Goal: Task Accomplishment & Management: Complete application form

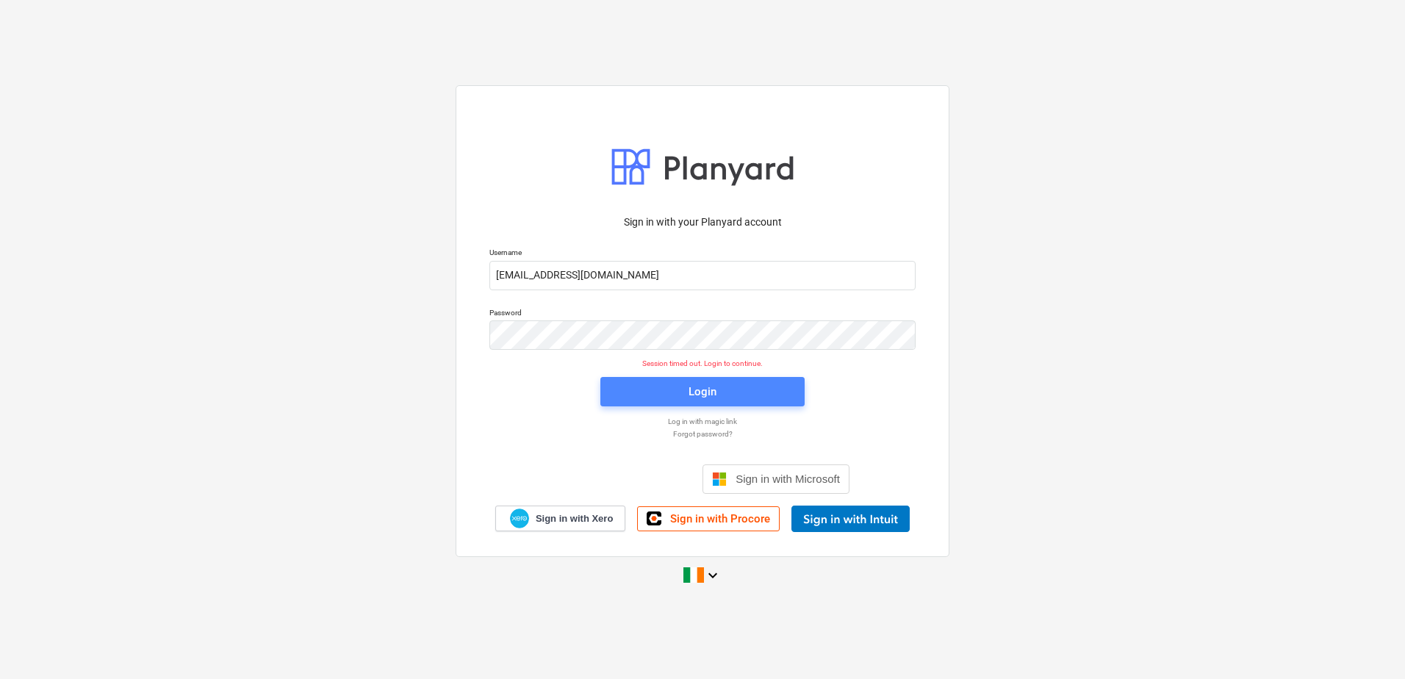
click at [679, 386] on span "Login" at bounding box center [702, 391] width 169 height 19
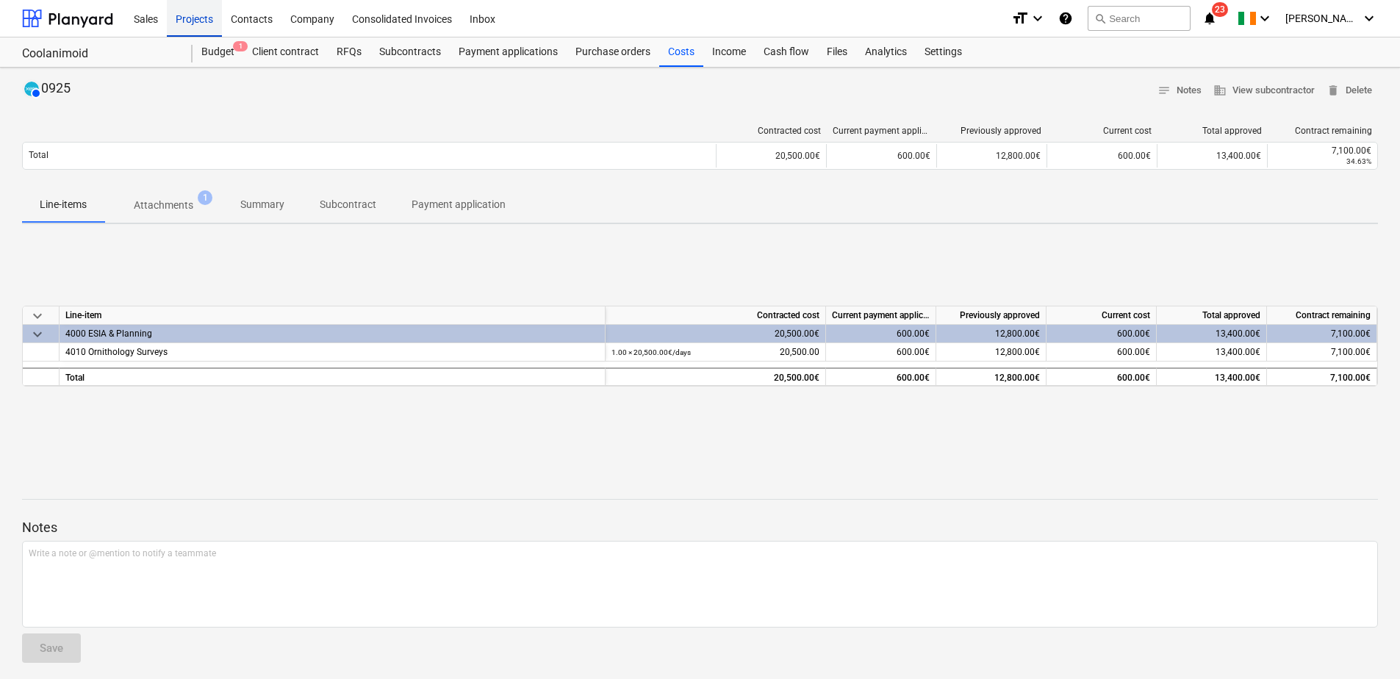
click at [204, 35] on div "Projects" at bounding box center [194, 17] width 55 height 37
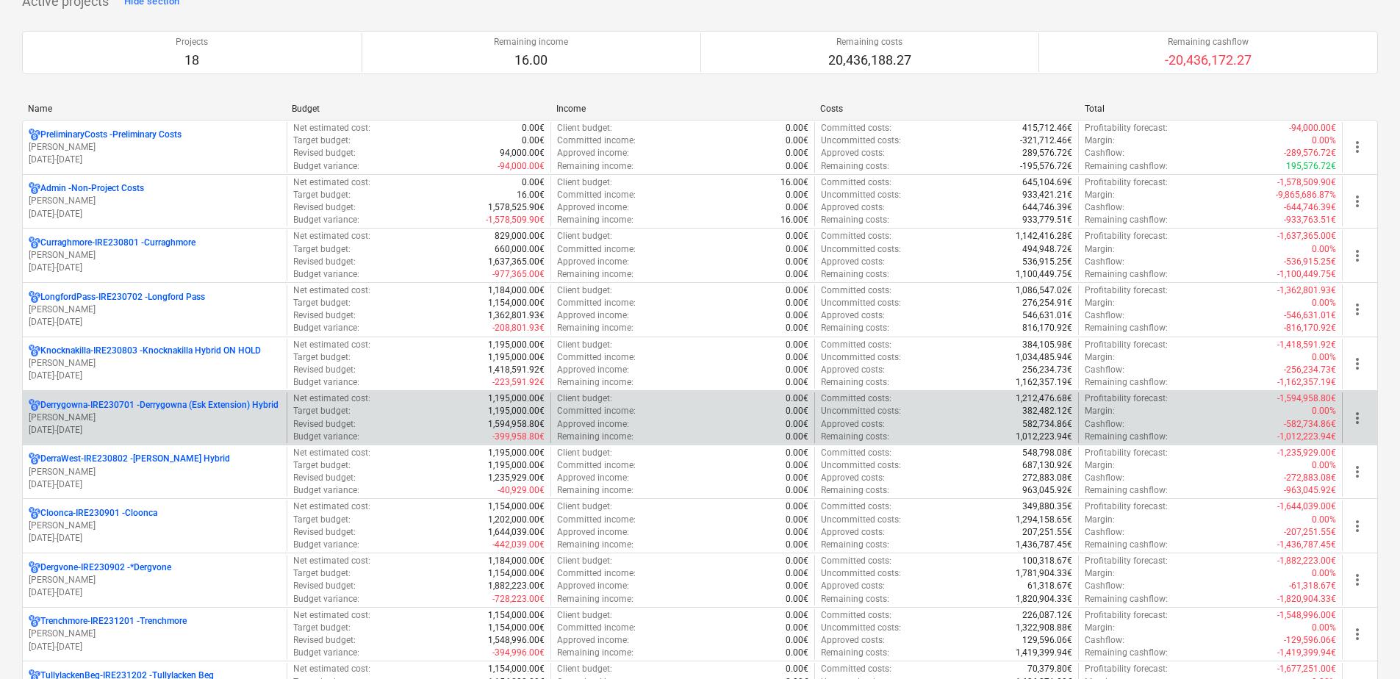
scroll to position [147, 0]
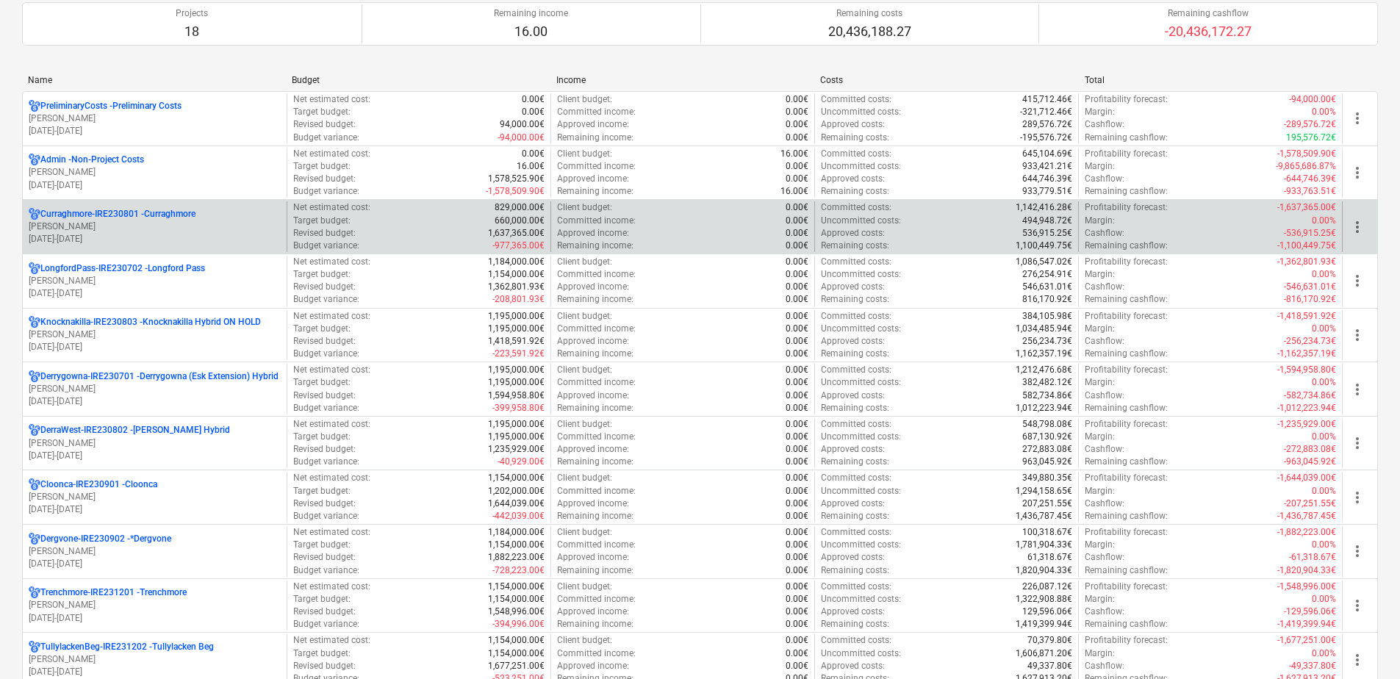
click at [178, 223] on p "[PERSON_NAME]" at bounding box center [155, 226] width 252 height 12
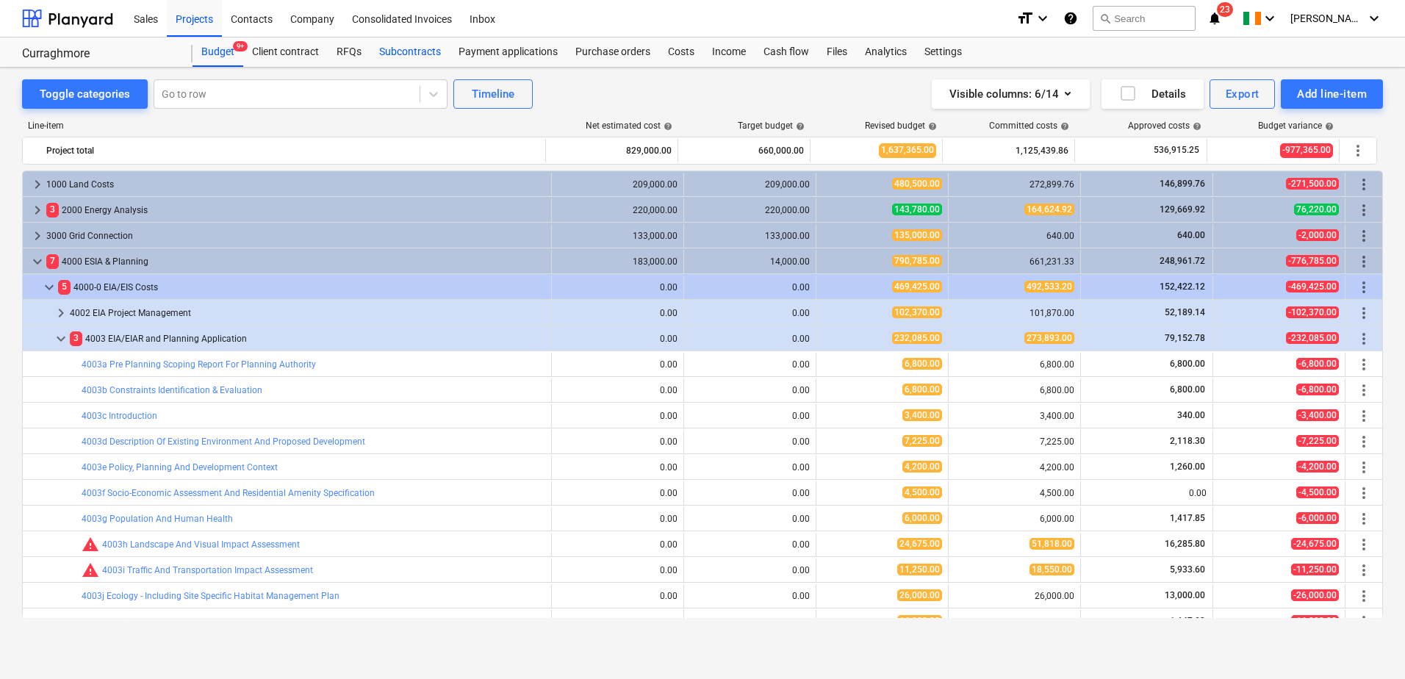
click at [402, 43] on div "Subcontracts" at bounding box center [409, 51] width 79 height 29
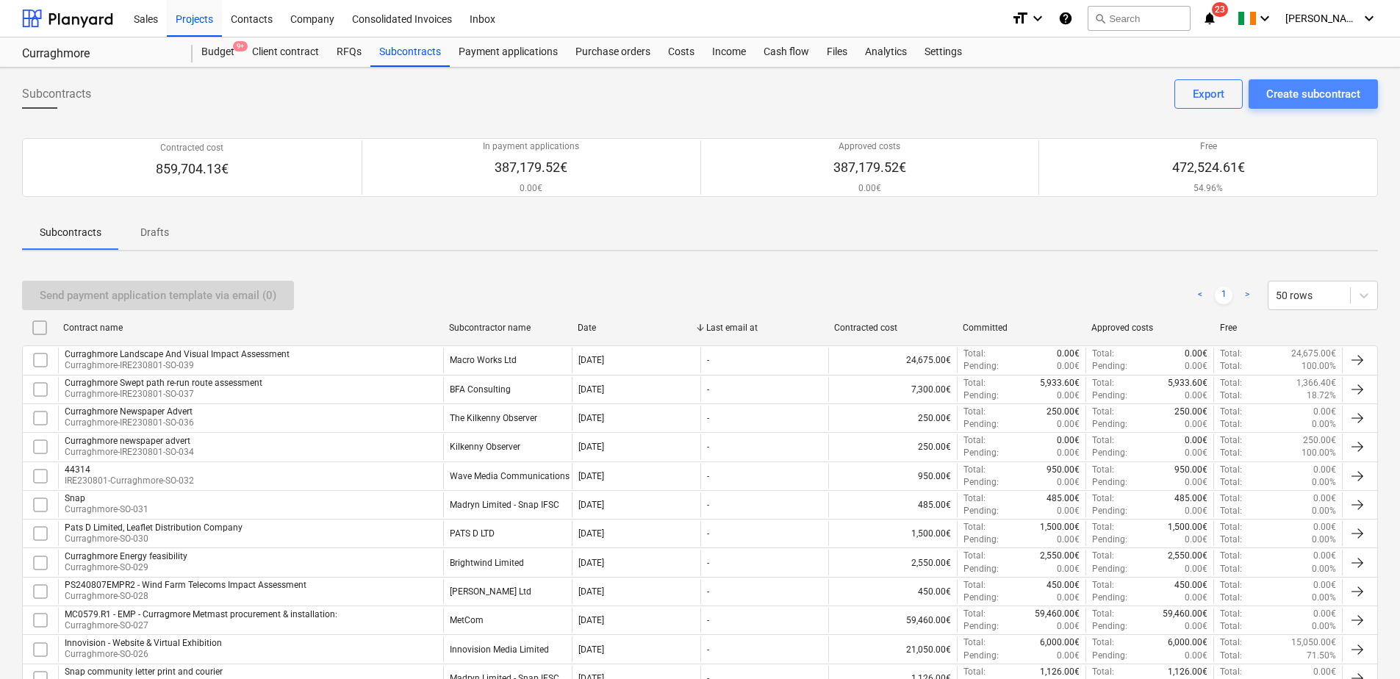
click at [1292, 94] on div "Create subcontract" at bounding box center [1313, 93] width 94 height 19
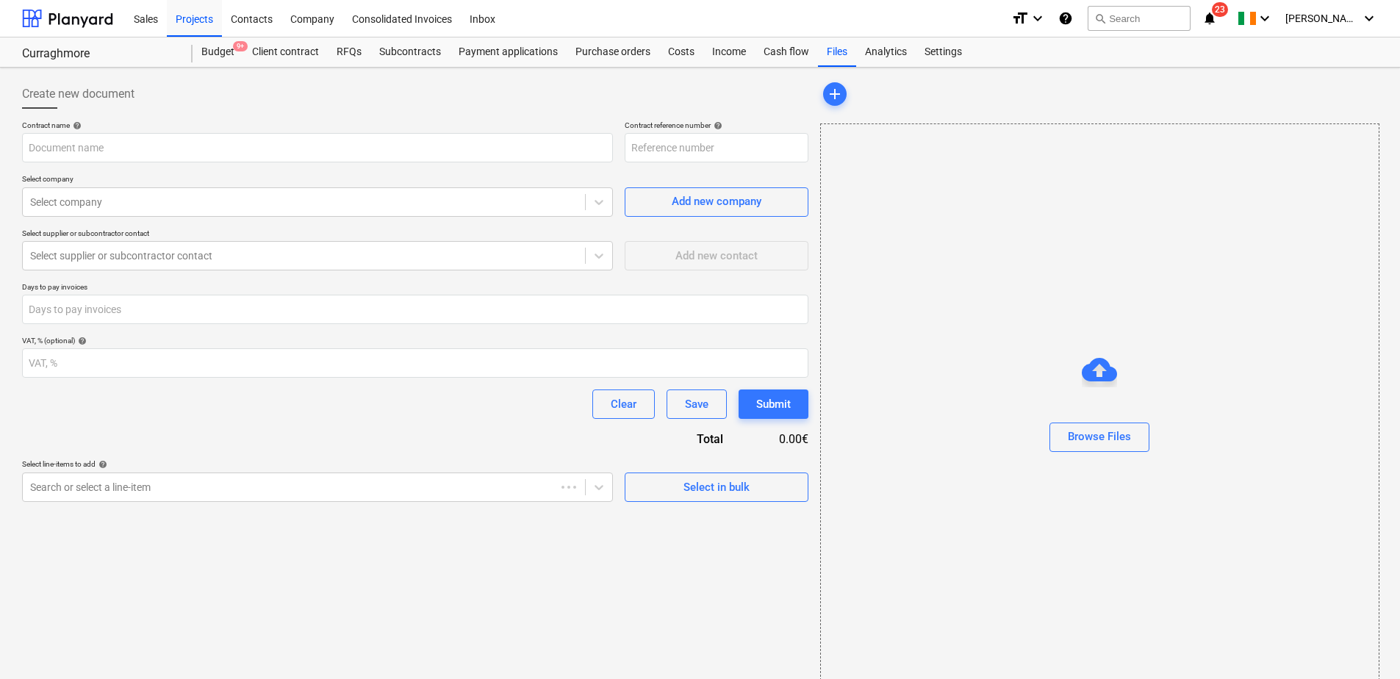
type input "Curraghmore-IRE230801-SO-041"
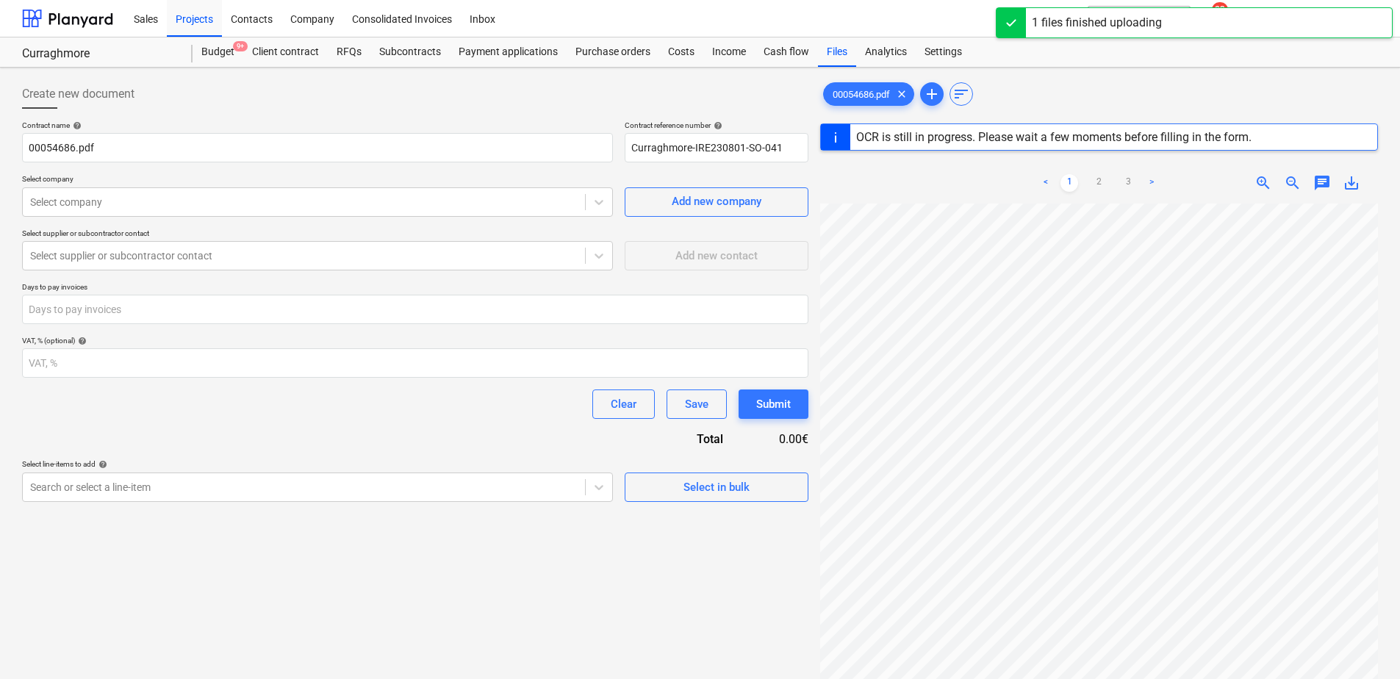
scroll to position [147, 0]
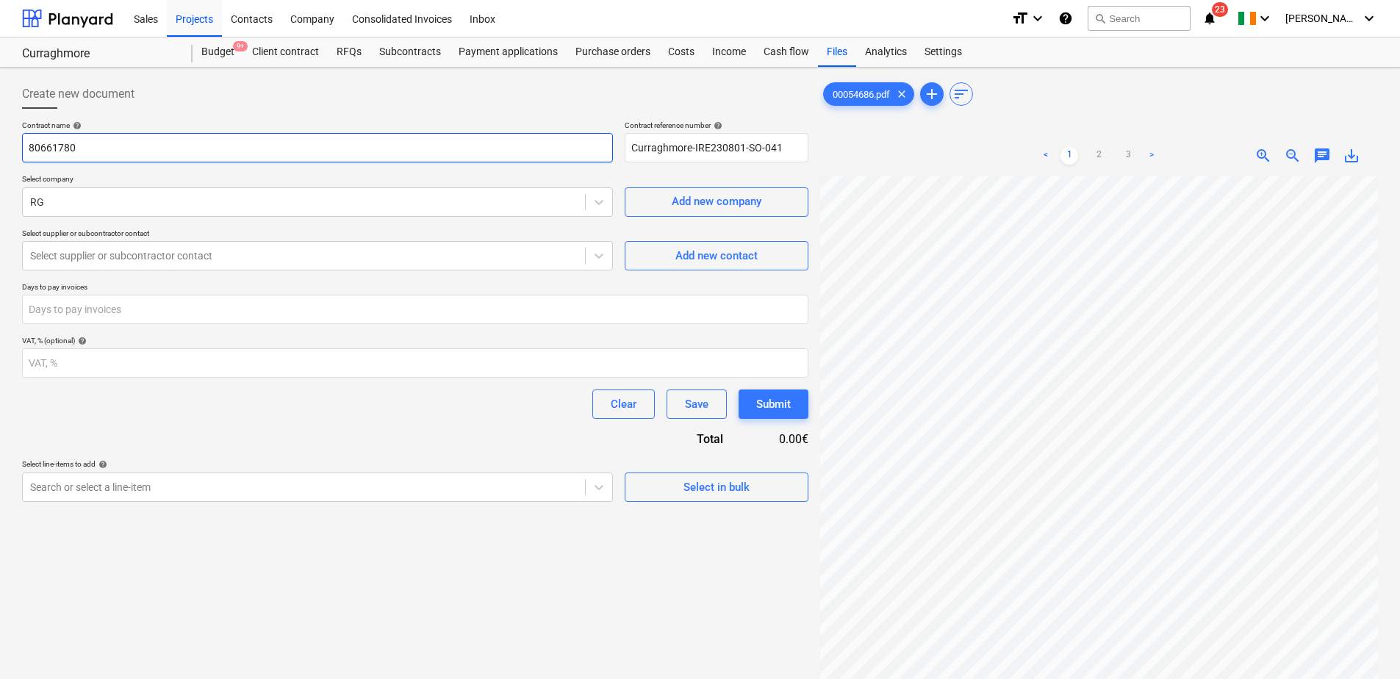
click at [131, 145] on input "80661780" at bounding box center [317, 147] width 591 height 29
drag, startPoint x: 128, startPoint y: 143, endPoint x: -27, endPoint y: 144, distance: 155.0
click at [0, 144] on html "Sales Projects Contacts Company Consolidated Invoices Inbox format_size keyboar…" at bounding box center [700, 339] width 1400 height 679
type input "Curraghmore General Planning Advices"
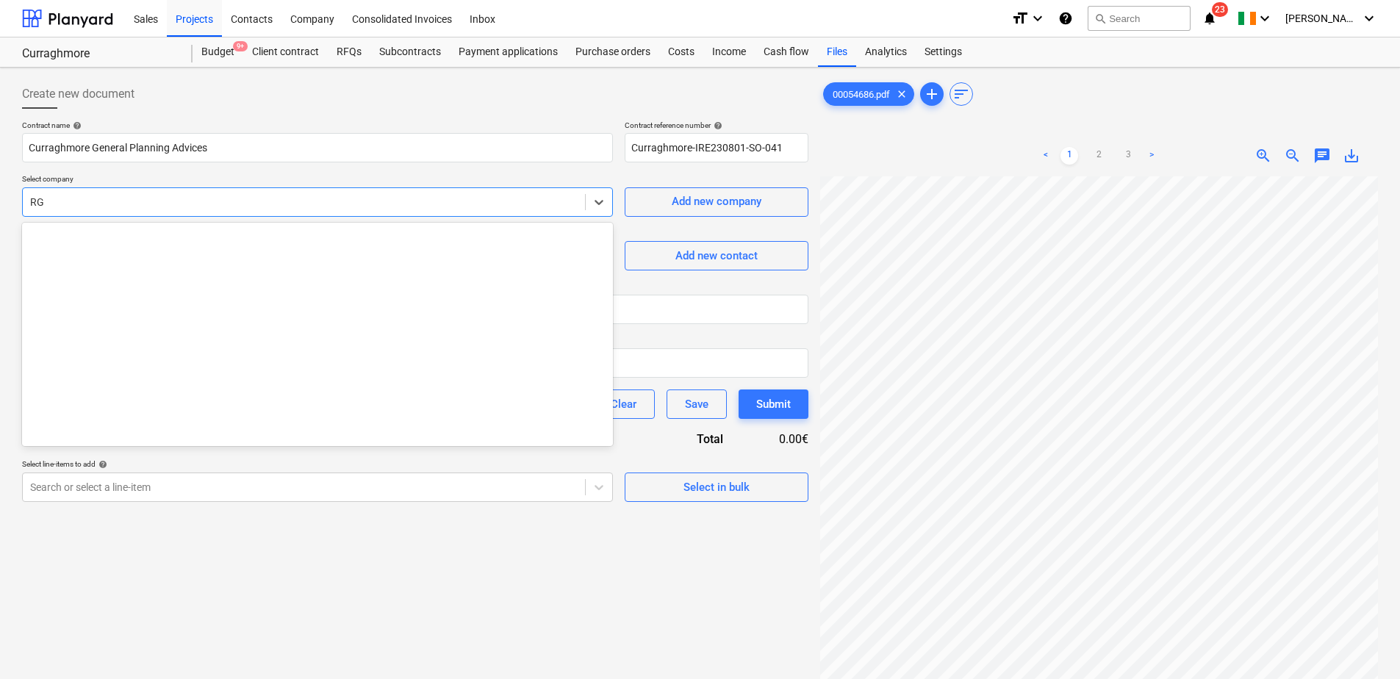
click at [76, 207] on div at bounding box center [303, 202] width 547 height 15
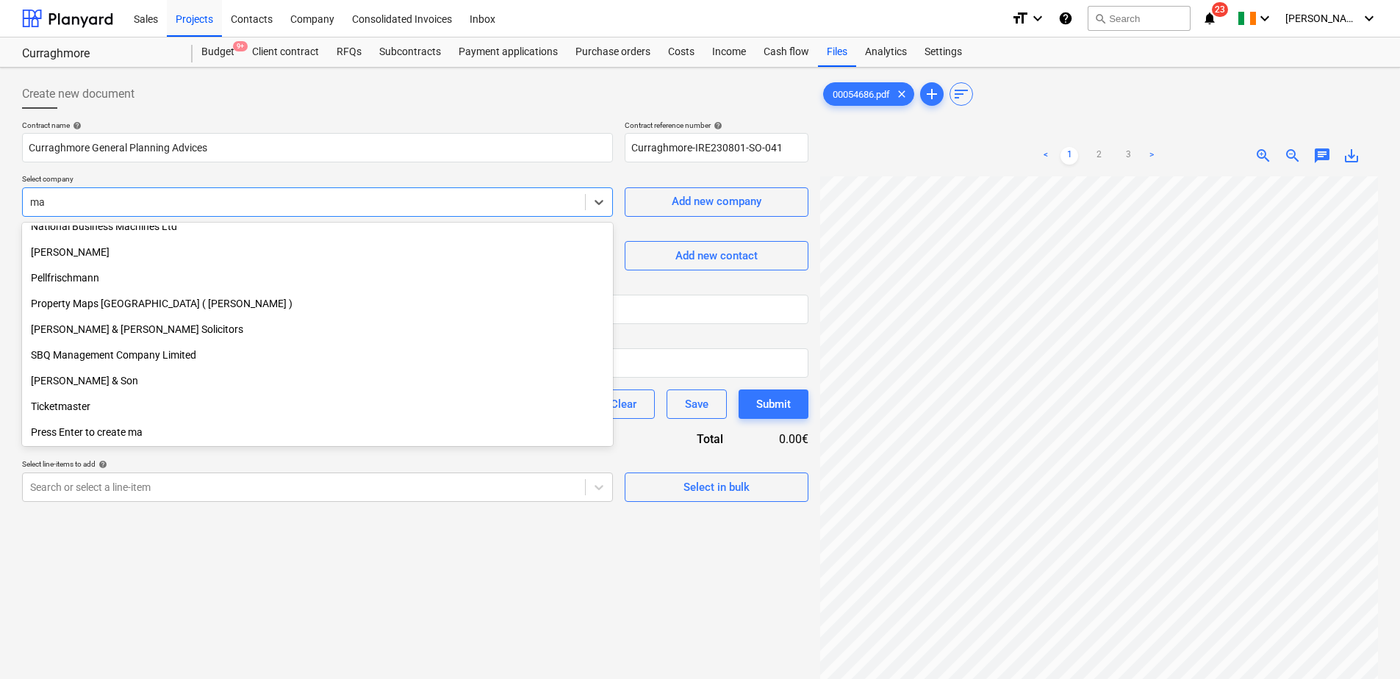
scroll to position [525, 0]
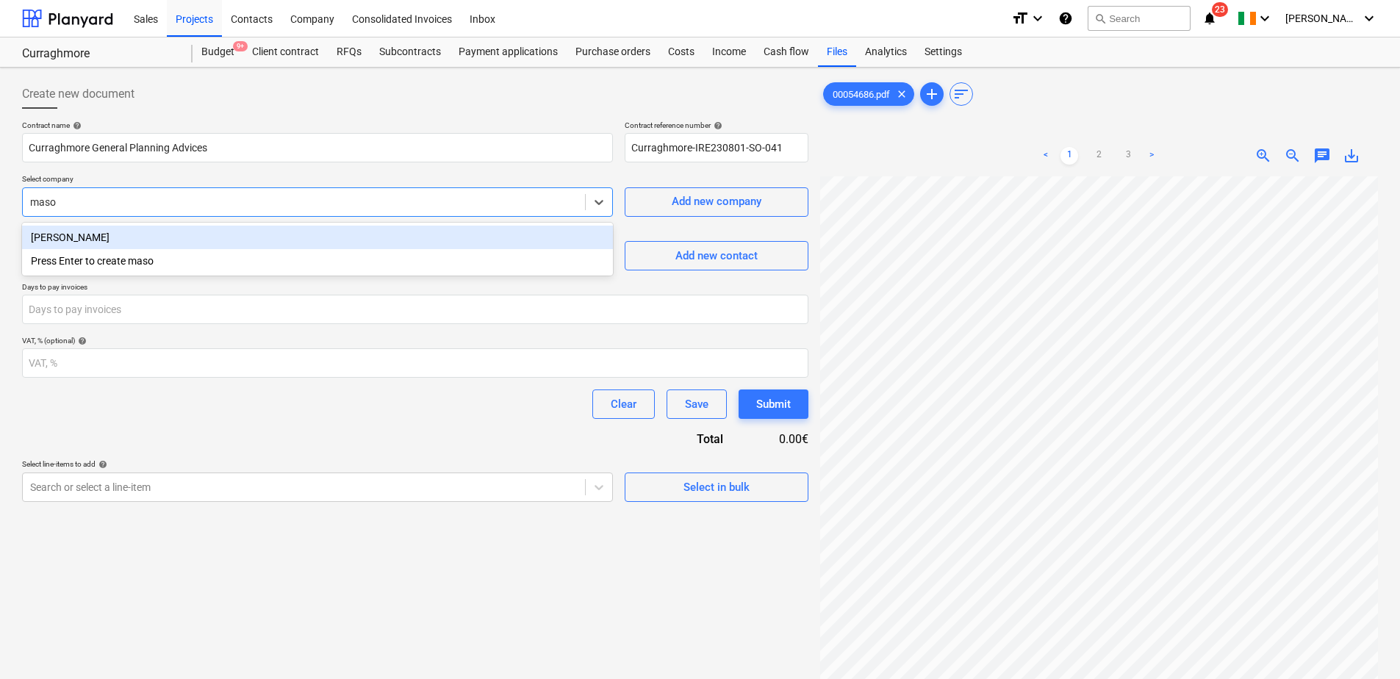
type input "[PERSON_NAME]"
click at [87, 235] on div "[PERSON_NAME]" at bounding box center [317, 238] width 591 height 24
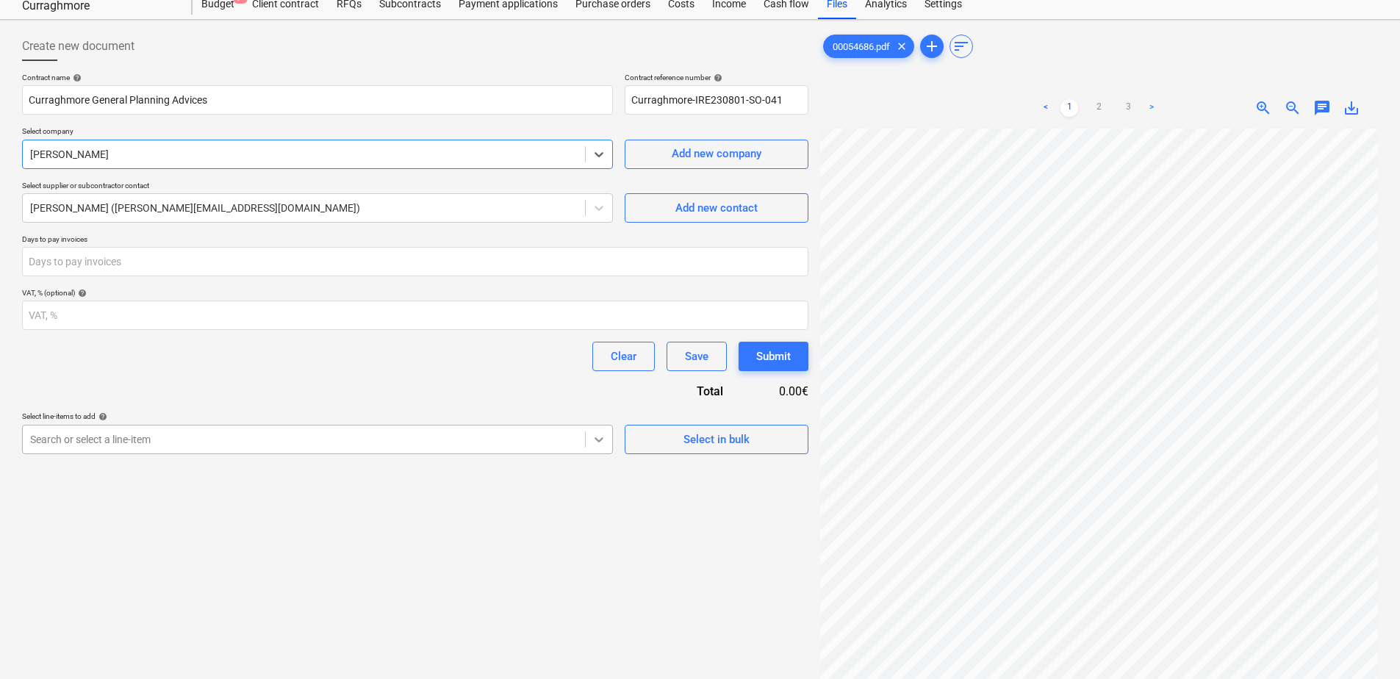
click at [602, 486] on body "Sales Projects Contacts Company Consolidated Invoices Inbox format_size keyboar…" at bounding box center [700, 291] width 1400 height 679
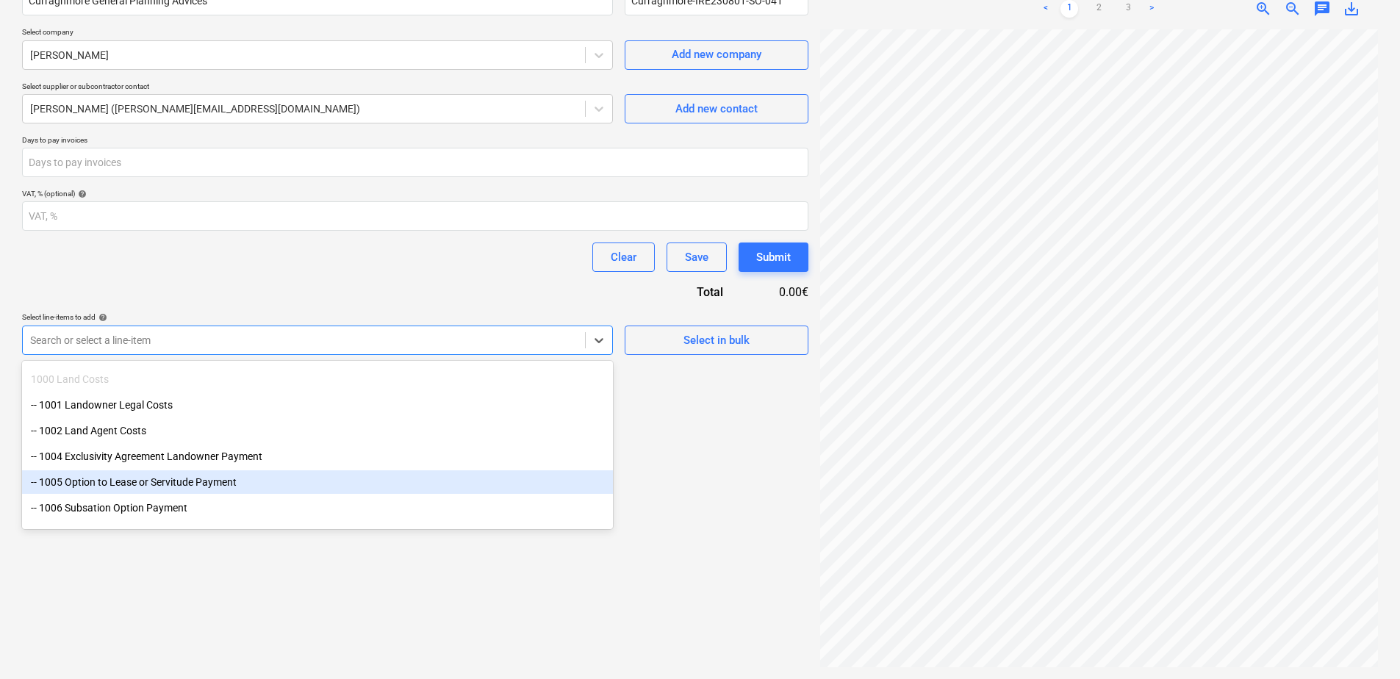
scroll to position [147, 0]
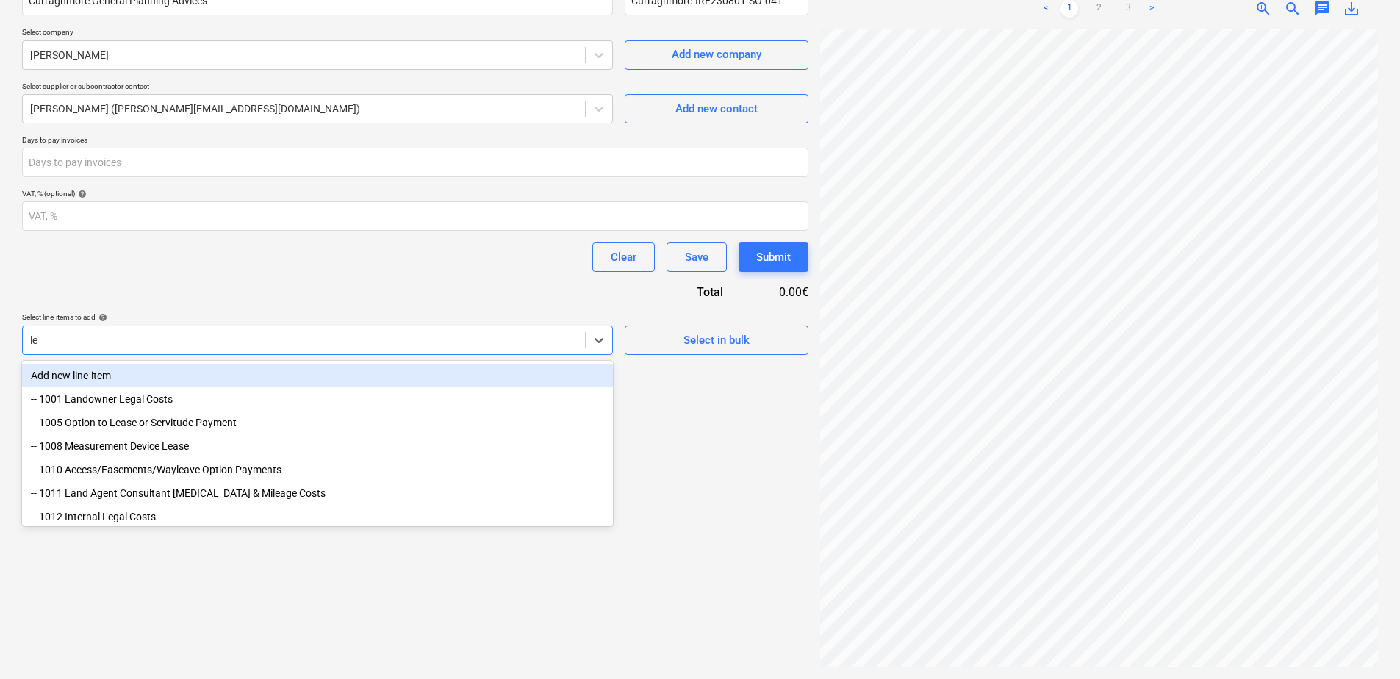
type input "leg"
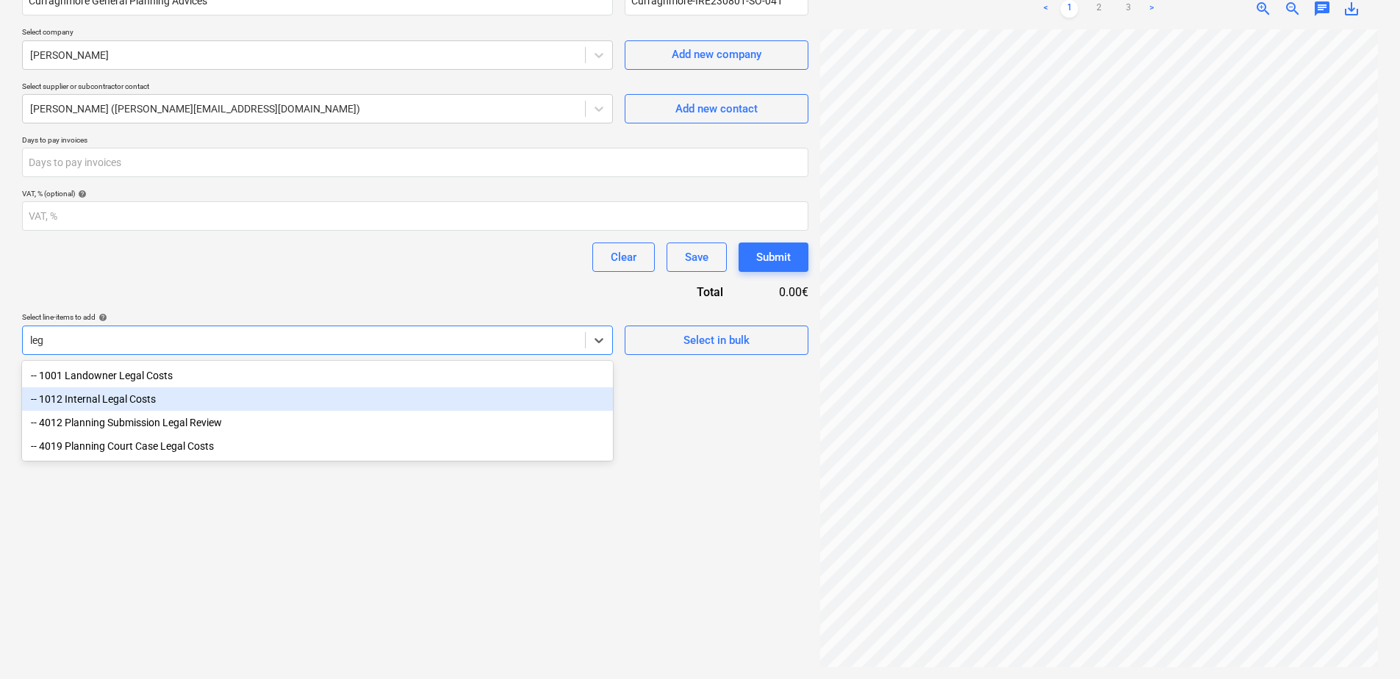
click at [127, 404] on div "-- 1012 Internal Legal Costs" at bounding box center [317, 399] width 591 height 24
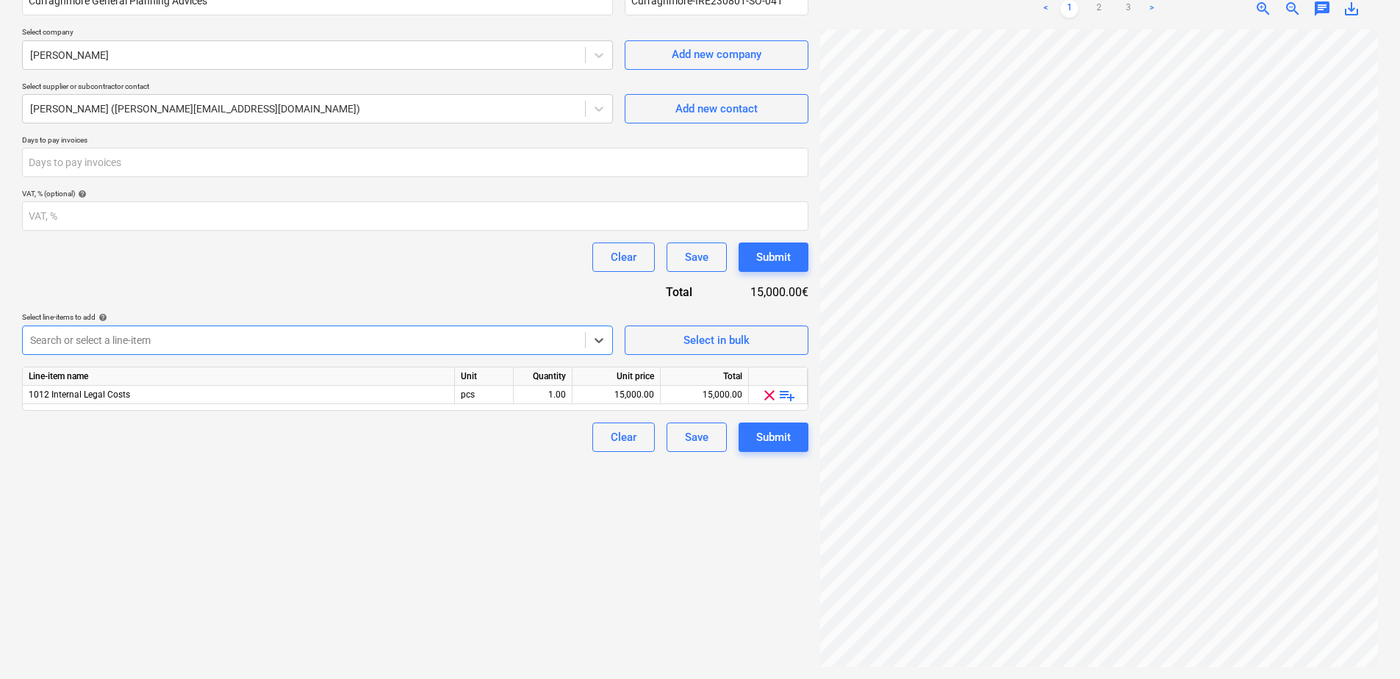
scroll to position [0, 107]
click at [788, 400] on span "playlist_add" at bounding box center [787, 395] width 18 height 18
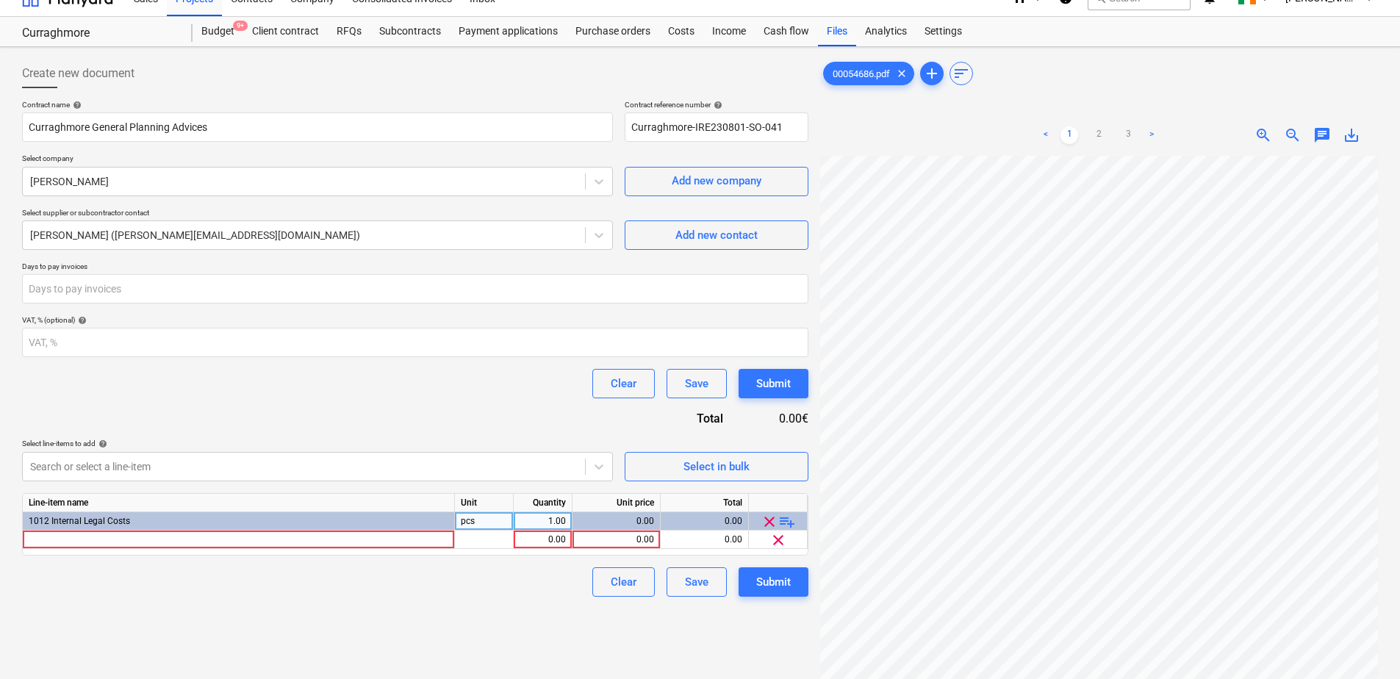
scroll to position [0, 0]
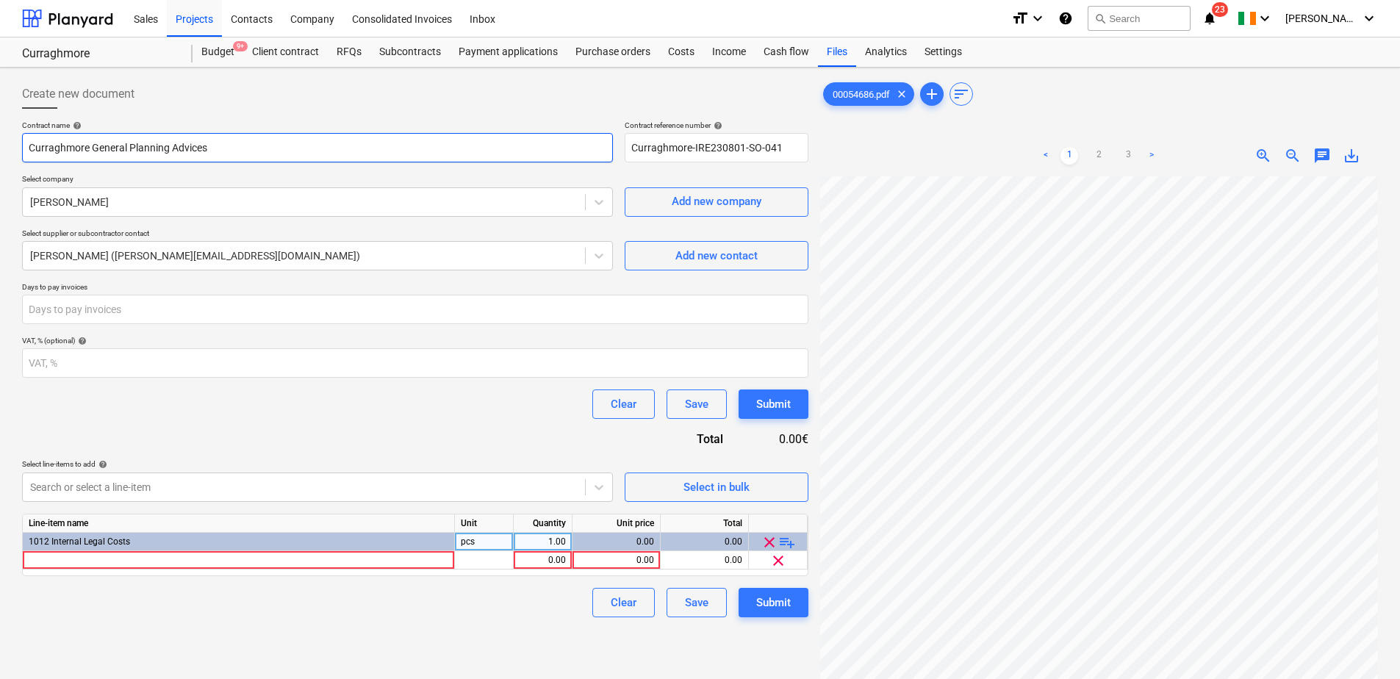
drag, startPoint x: 212, startPoint y: 147, endPoint x: 27, endPoint y: 148, distance: 184.4
click at [27, 148] on input "Curraghmore General Planning Advices" at bounding box center [317, 147] width 591 height 29
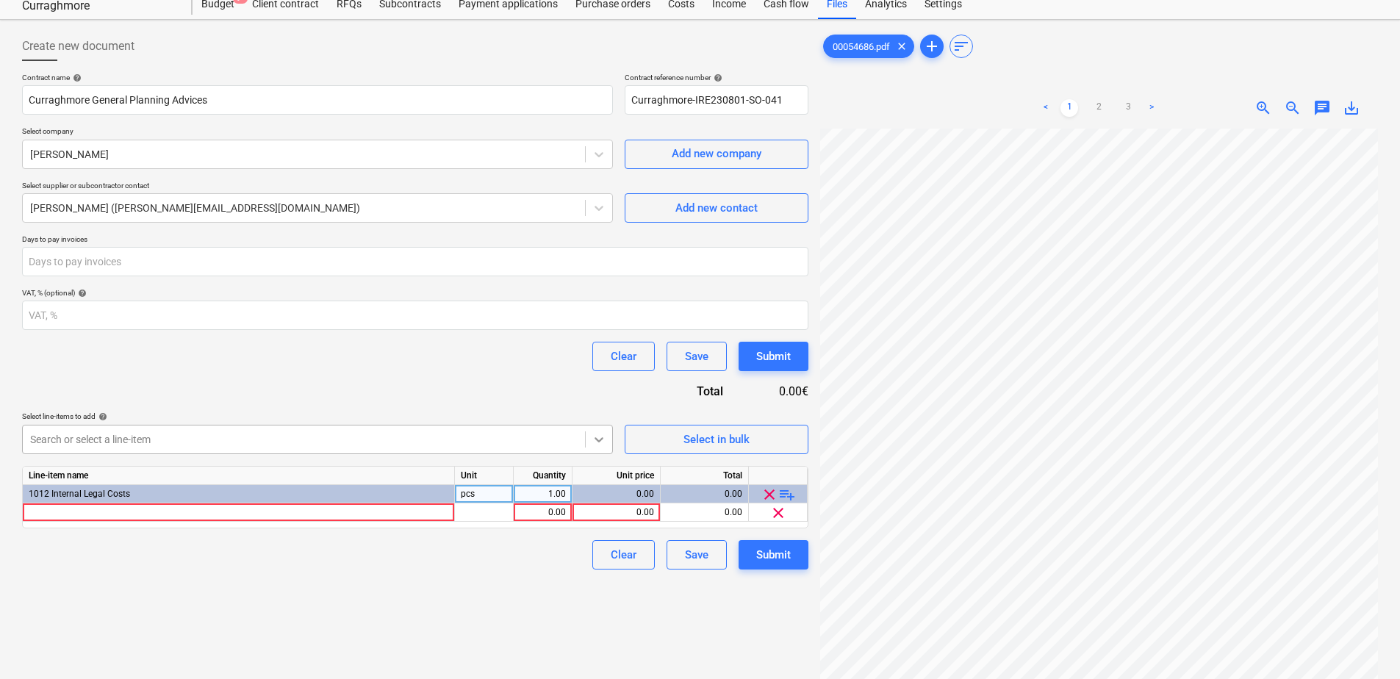
click at [596, 492] on body "Sales Projects Contacts Company Consolidated Invoices Inbox format_size keyboar…" at bounding box center [700, 291] width 1400 height 679
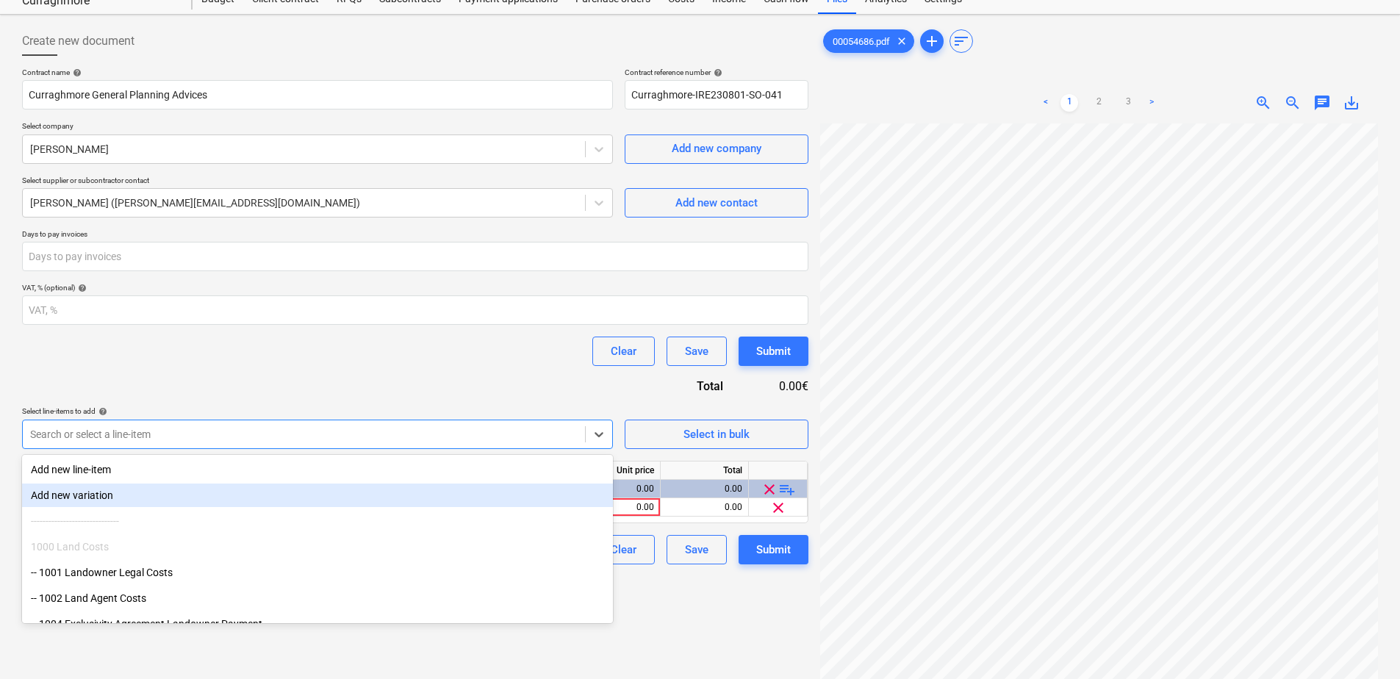
scroll to position [58, 0]
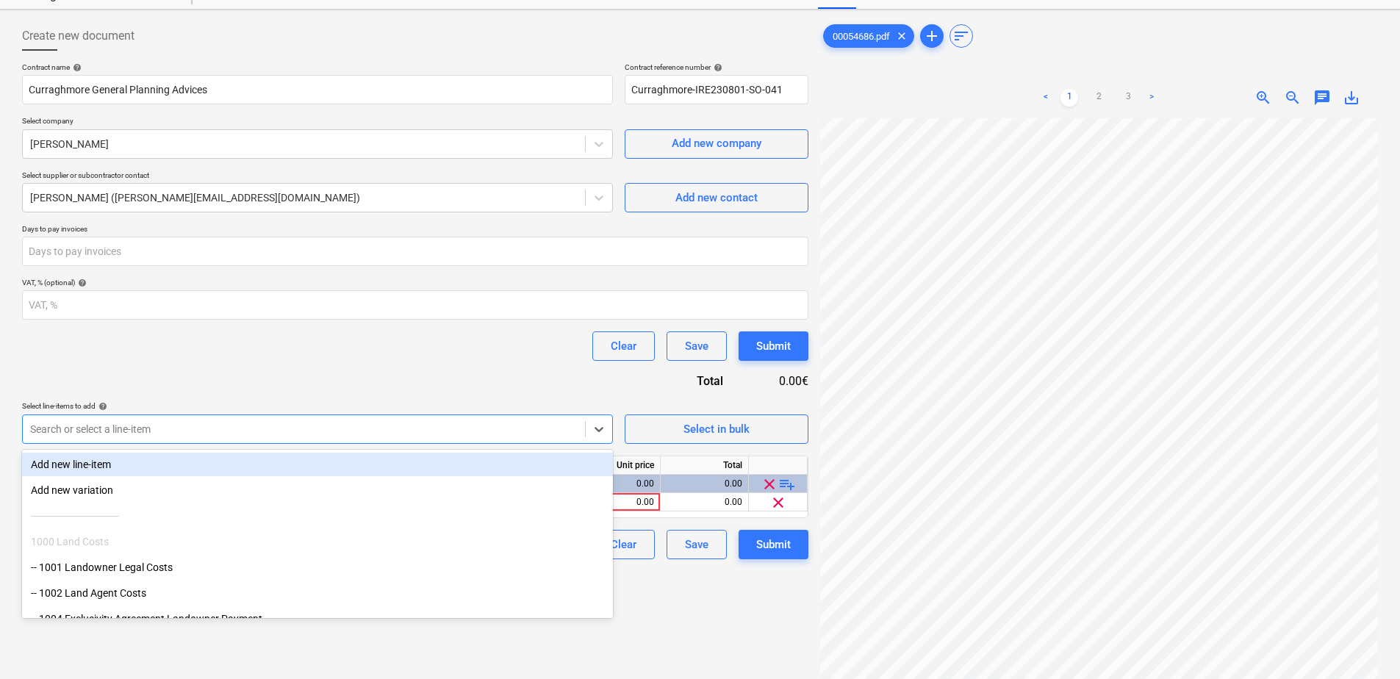
click at [93, 424] on div at bounding box center [303, 429] width 547 height 15
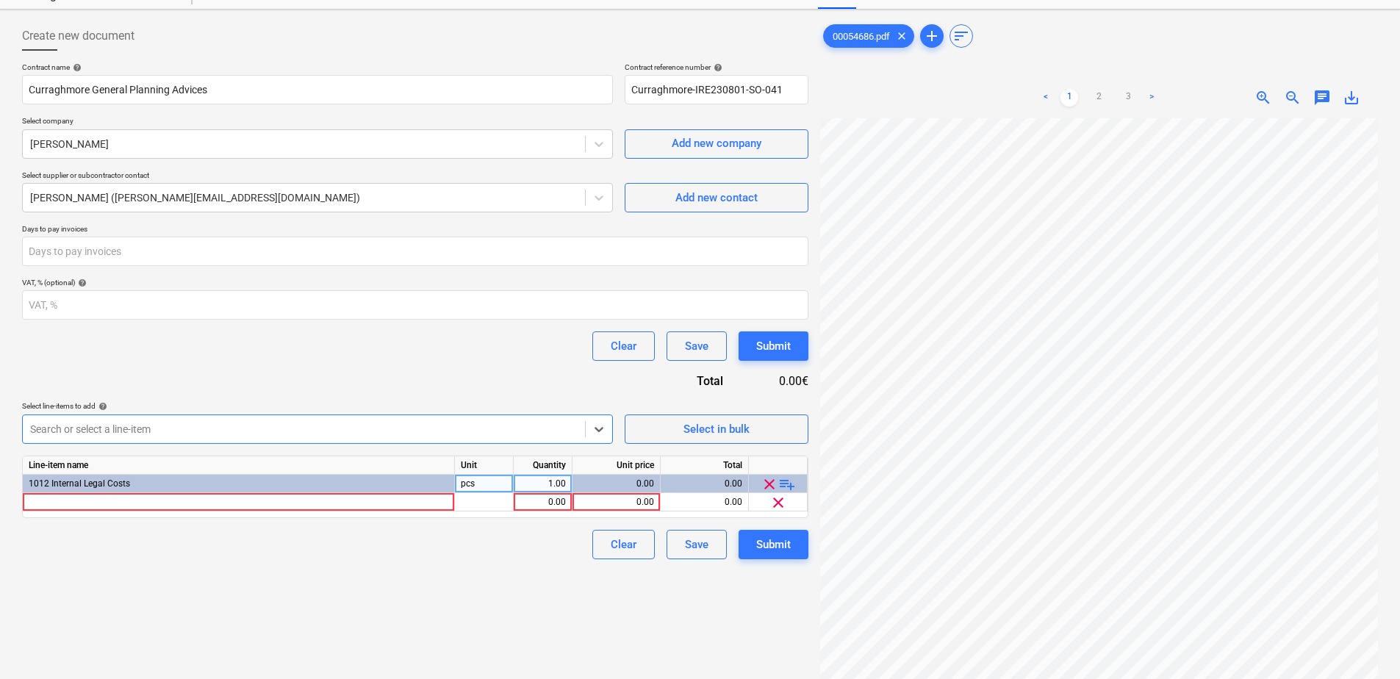
click at [93, 424] on div at bounding box center [303, 429] width 547 height 15
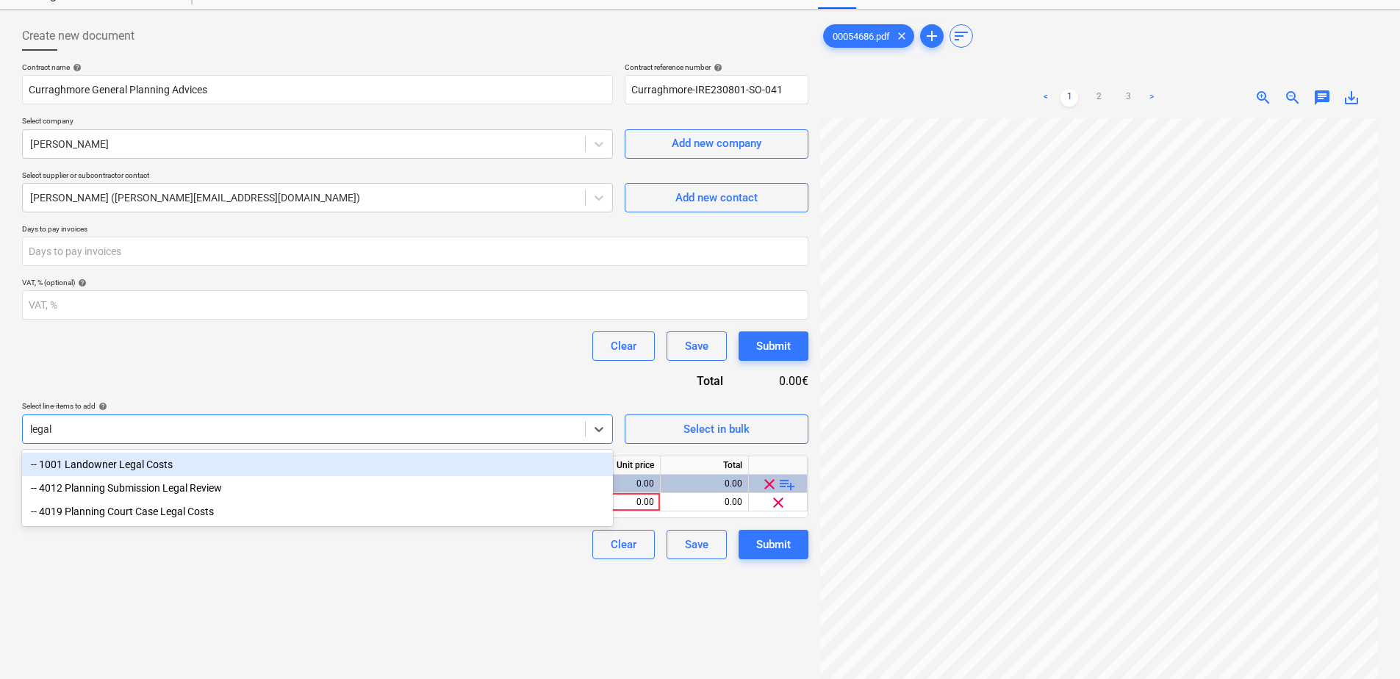
type input "legal"
click at [324, 378] on div "Contract name help Curraghmore General Planning Advices Contract reference numb…" at bounding box center [415, 310] width 786 height 497
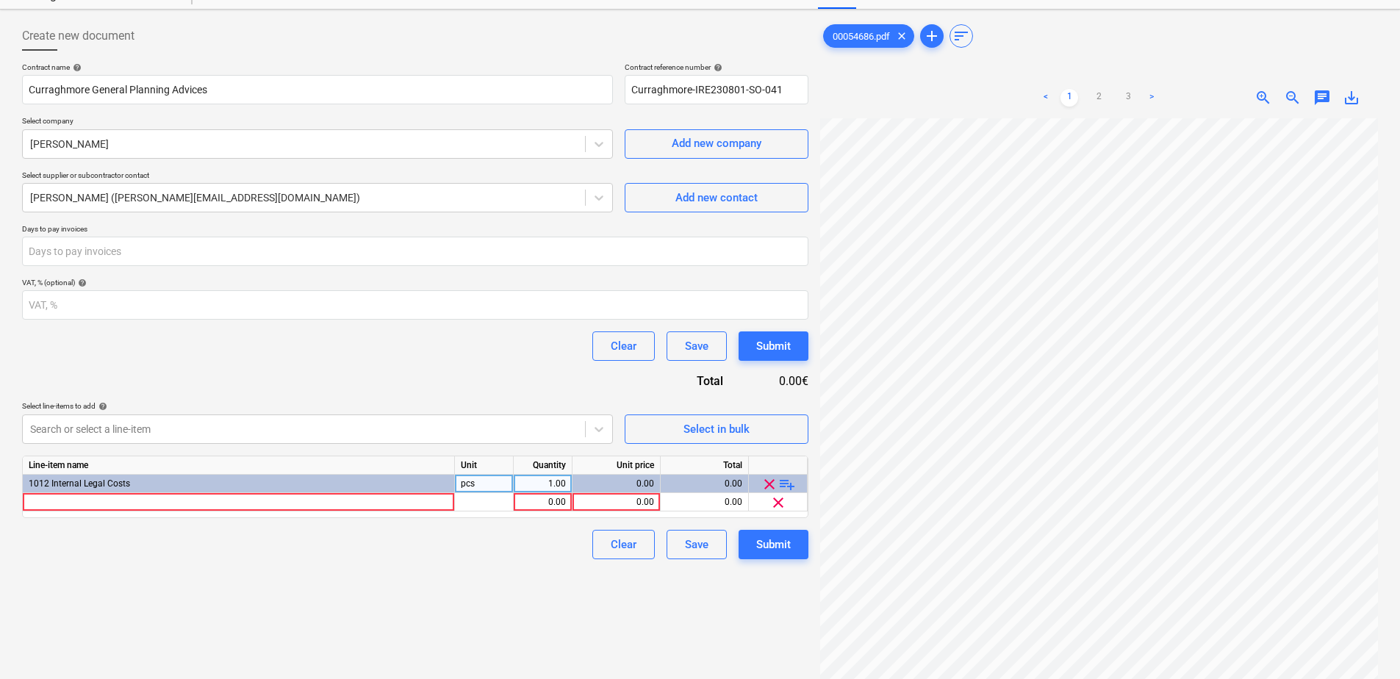
click at [768, 487] on span "clear" at bounding box center [769, 484] width 18 height 18
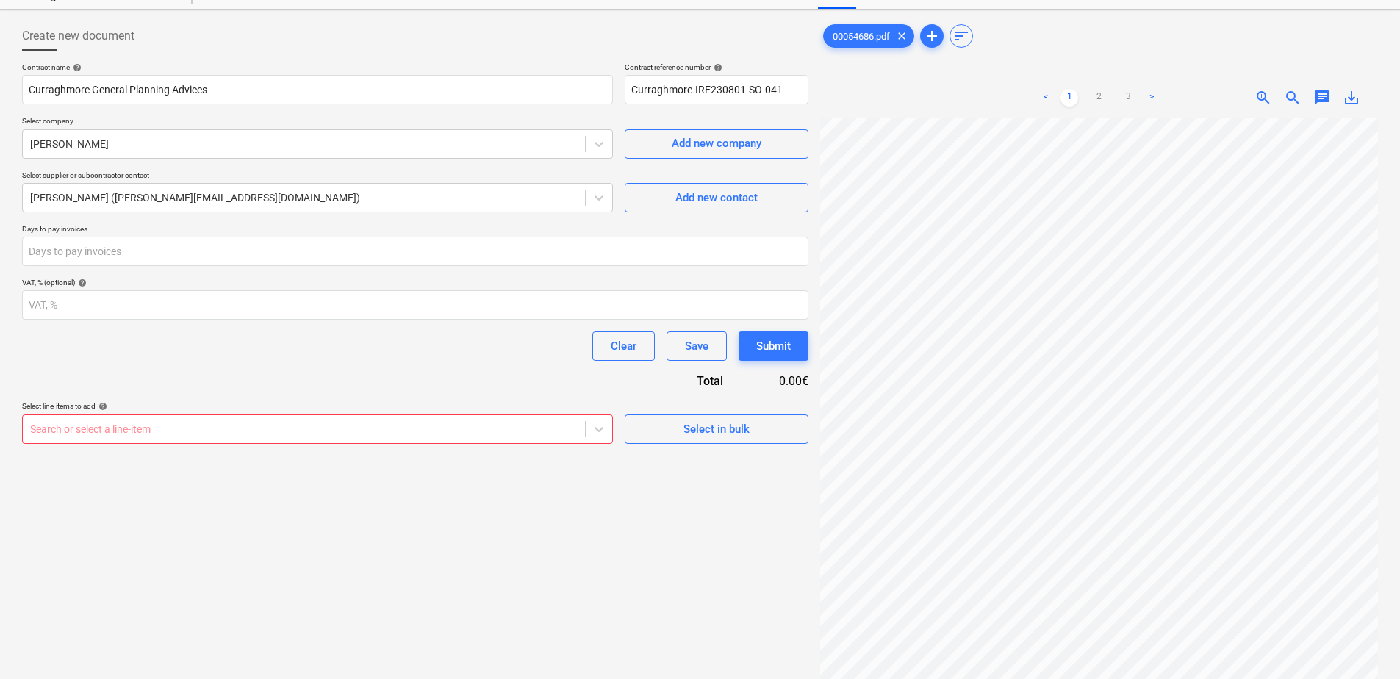
click at [139, 428] on div at bounding box center [303, 429] width 547 height 15
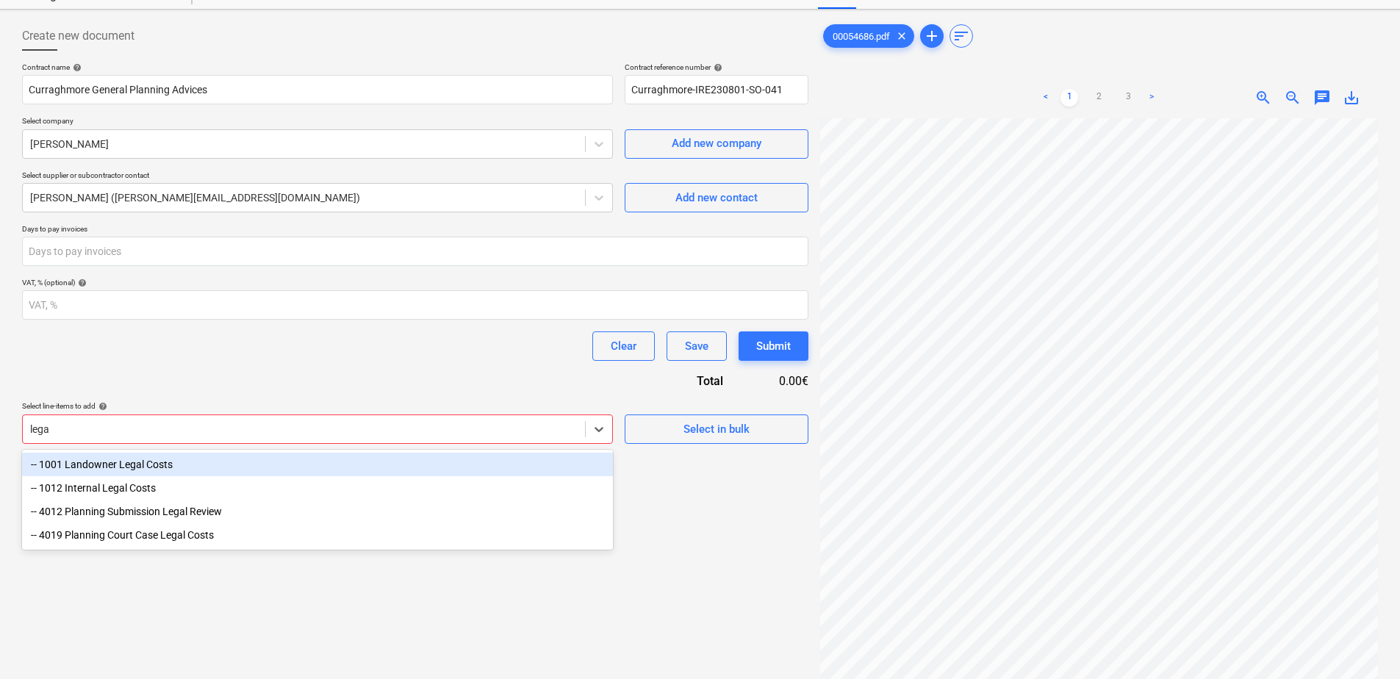
type input "legal"
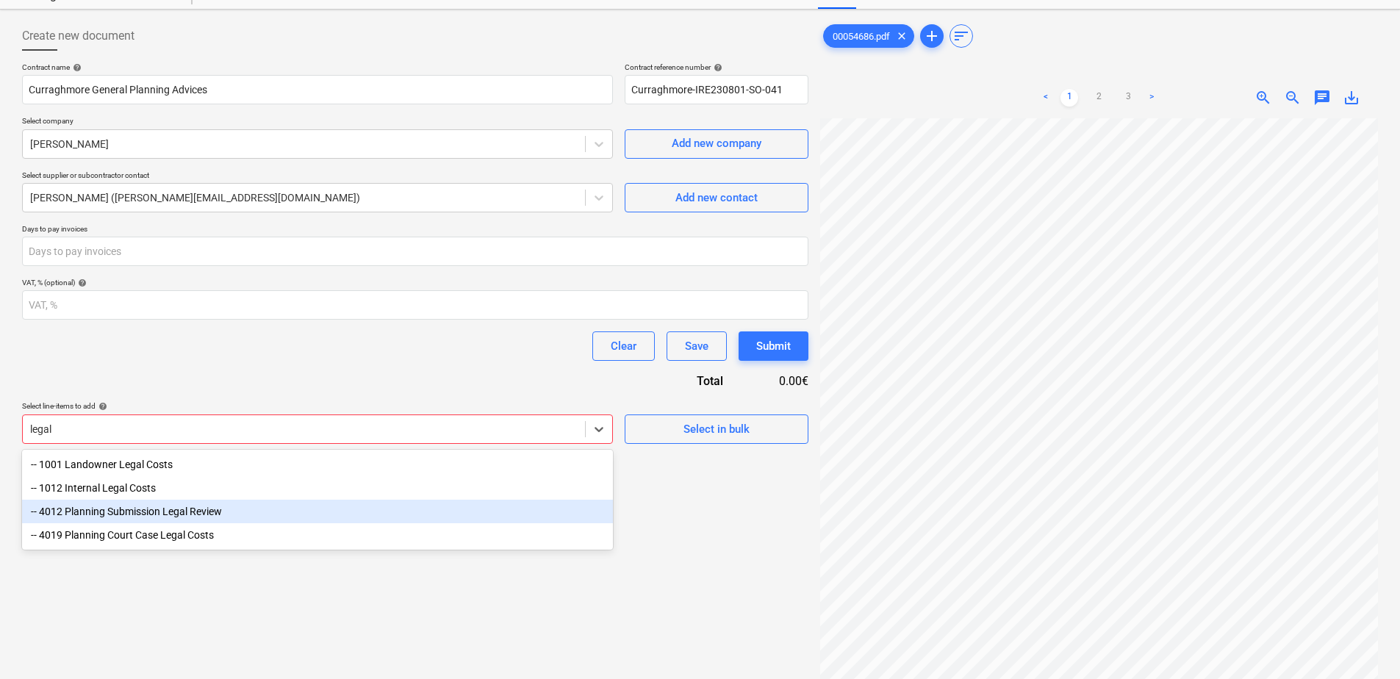
click at [197, 510] on div "-- 4012 Planning Submission Legal Review" at bounding box center [317, 512] width 591 height 24
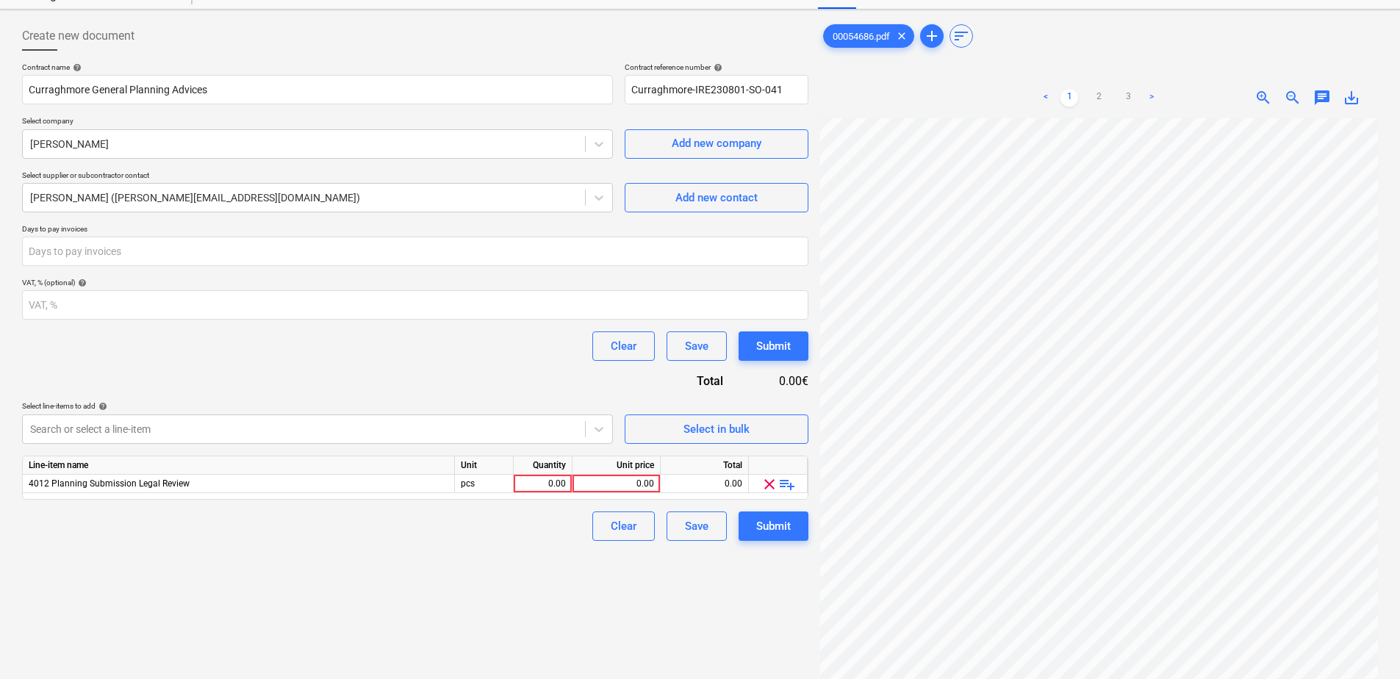
click at [197, 510] on div "Contract name help Curraghmore General Planning Advices Contract reference numb…" at bounding box center [415, 301] width 786 height 478
click at [619, 488] on div "0.00" at bounding box center [616, 484] width 76 height 18
click at [536, 486] on div "0.00" at bounding box center [542, 484] width 46 height 18
type input "1"
click at [621, 482] on div "0.00" at bounding box center [616, 484] width 76 height 18
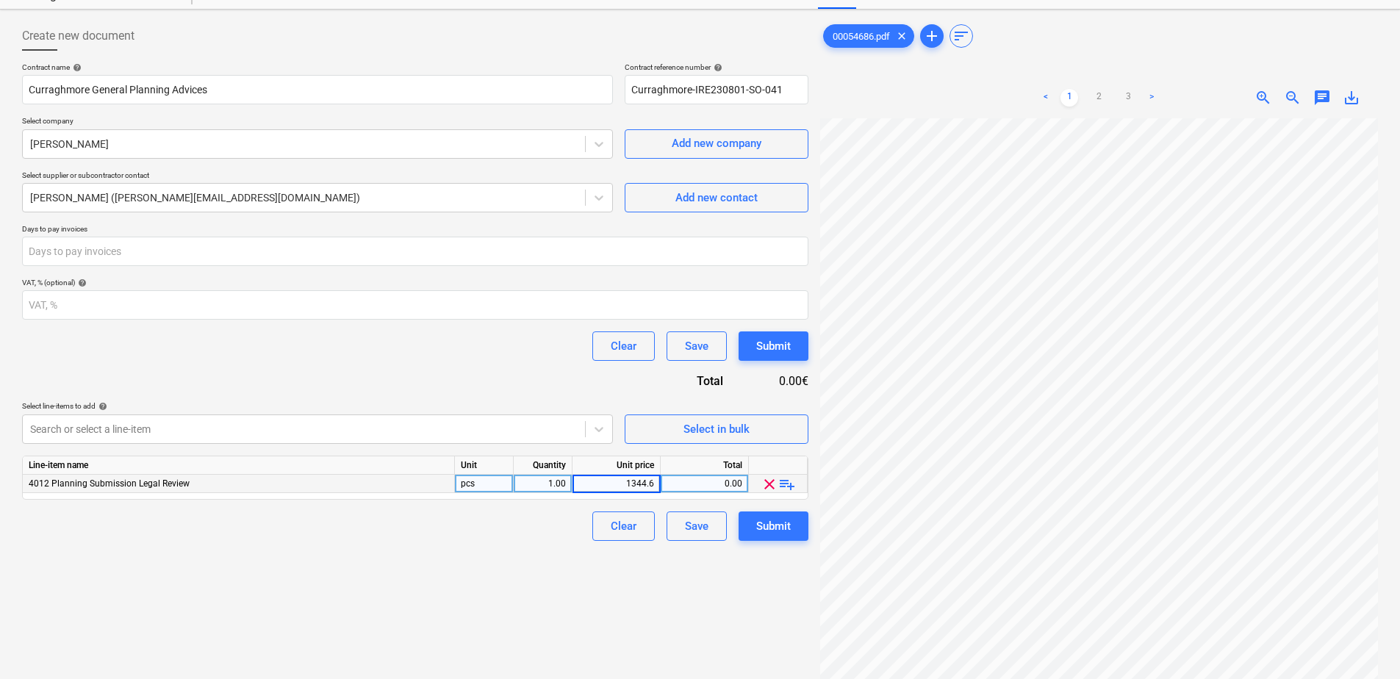
type input "1344.60"
click at [367, 370] on div "Contract name help Curraghmore General Planning Advices Contract reference numb…" at bounding box center [415, 301] width 786 height 478
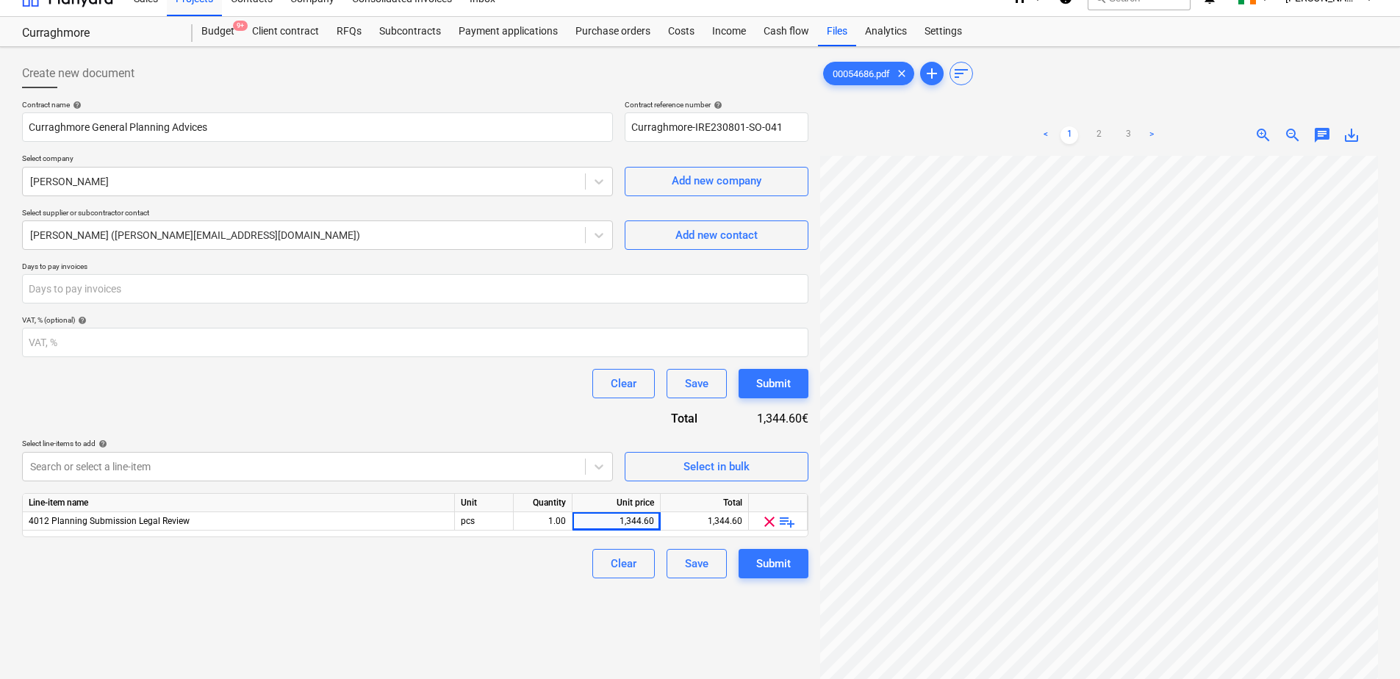
scroll to position [0, 0]
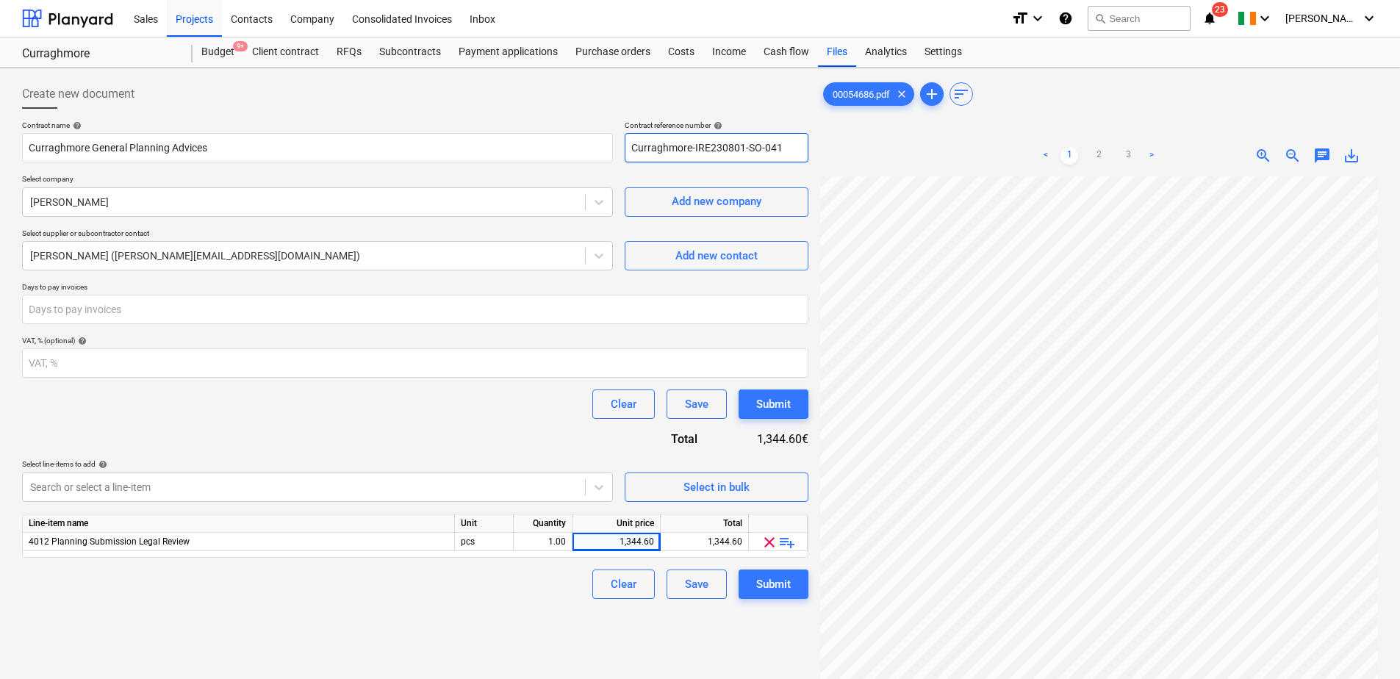
drag, startPoint x: 789, startPoint y: 148, endPoint x: 626, endPoint y: 148, distance: 163.1
click at [626, 148] on input "Curraghmore-IRE230801-SO-041" at bounding box center [716, 147] width 184 height 29
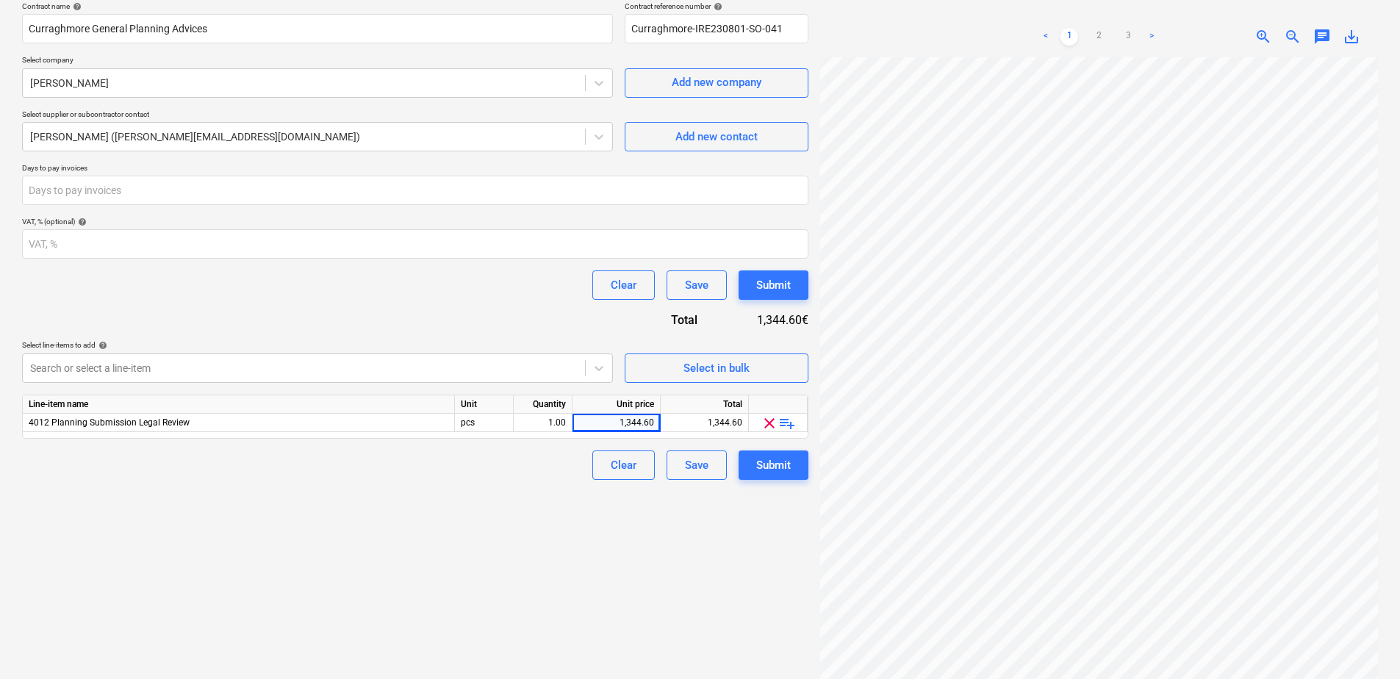
scroll to position [147, 0]
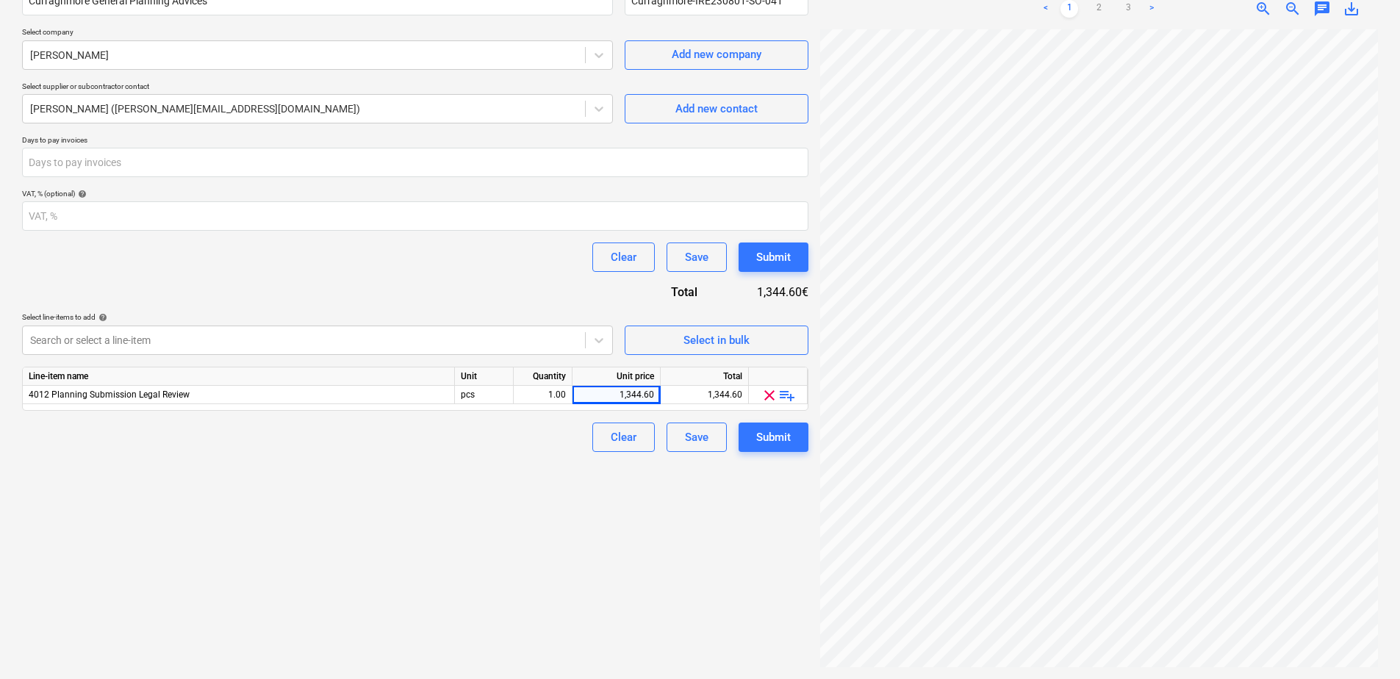
click at [619, 566] on div "Create new document Contract name help Curraghmore General Planning Advices Con…" at bounding box center [415, 300] width 798 height 746
click at [146, 334] on div at bounding box center [303, 340] width 547 height 15
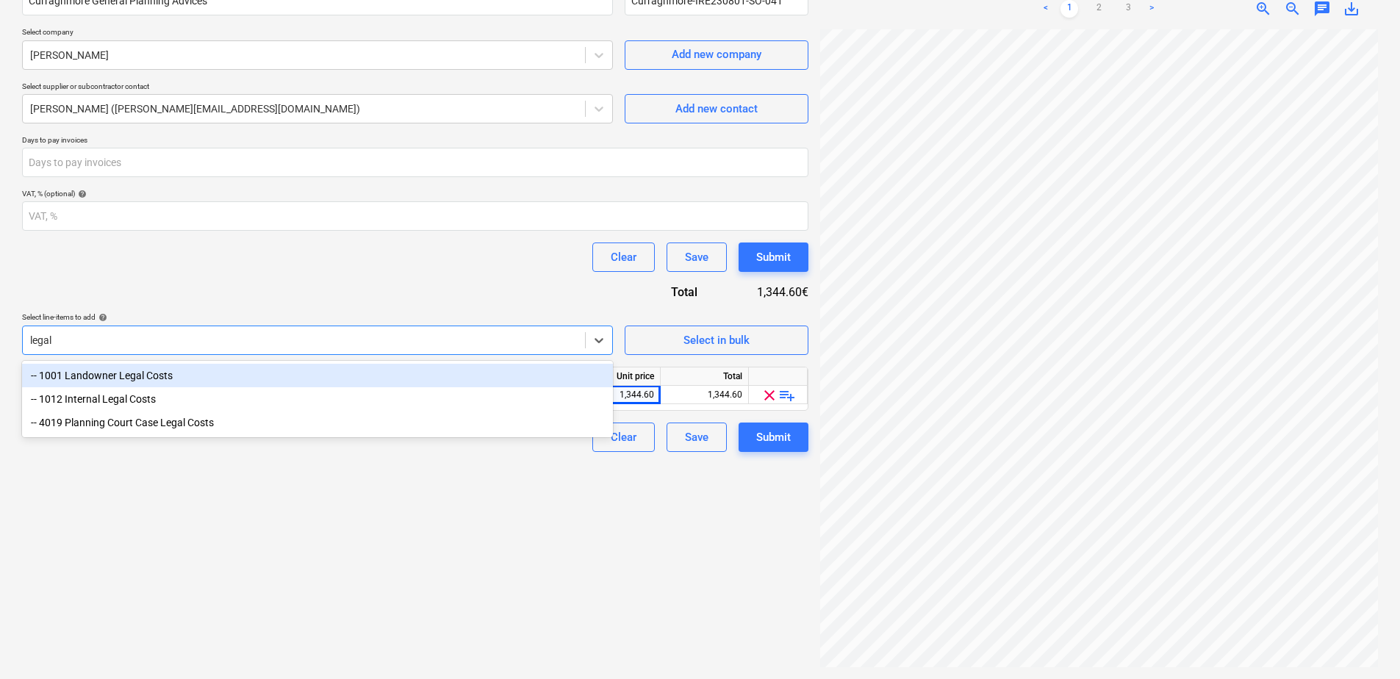
type input "legal"
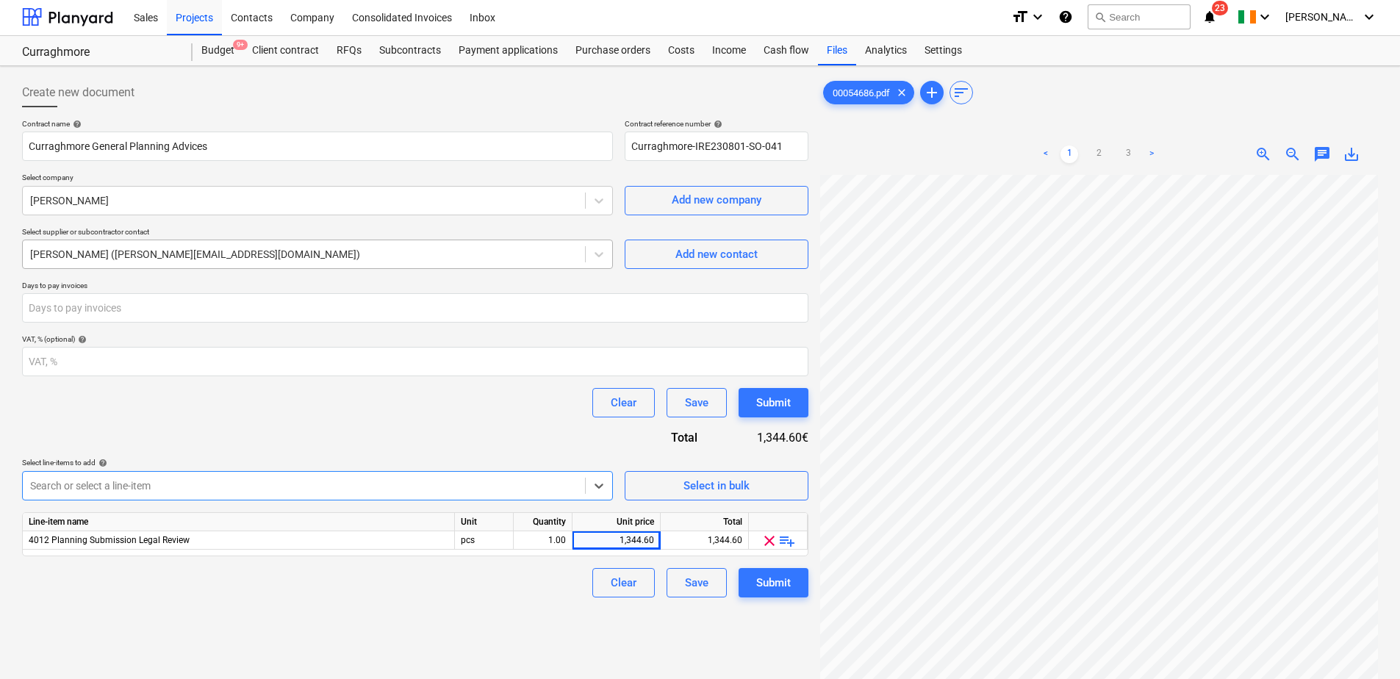
scroll to position [0, 0]
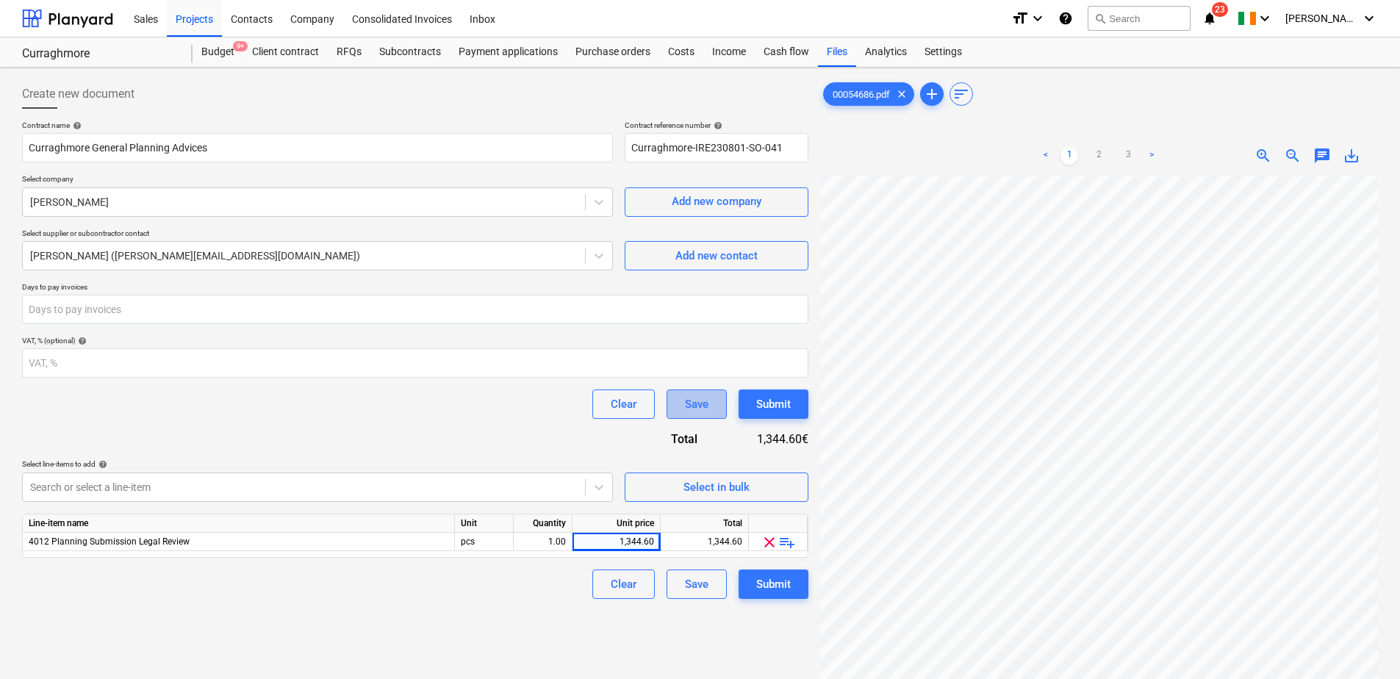
click at [706, 403] on div "Save" at bounding box center [697, 404] width 24 height 19
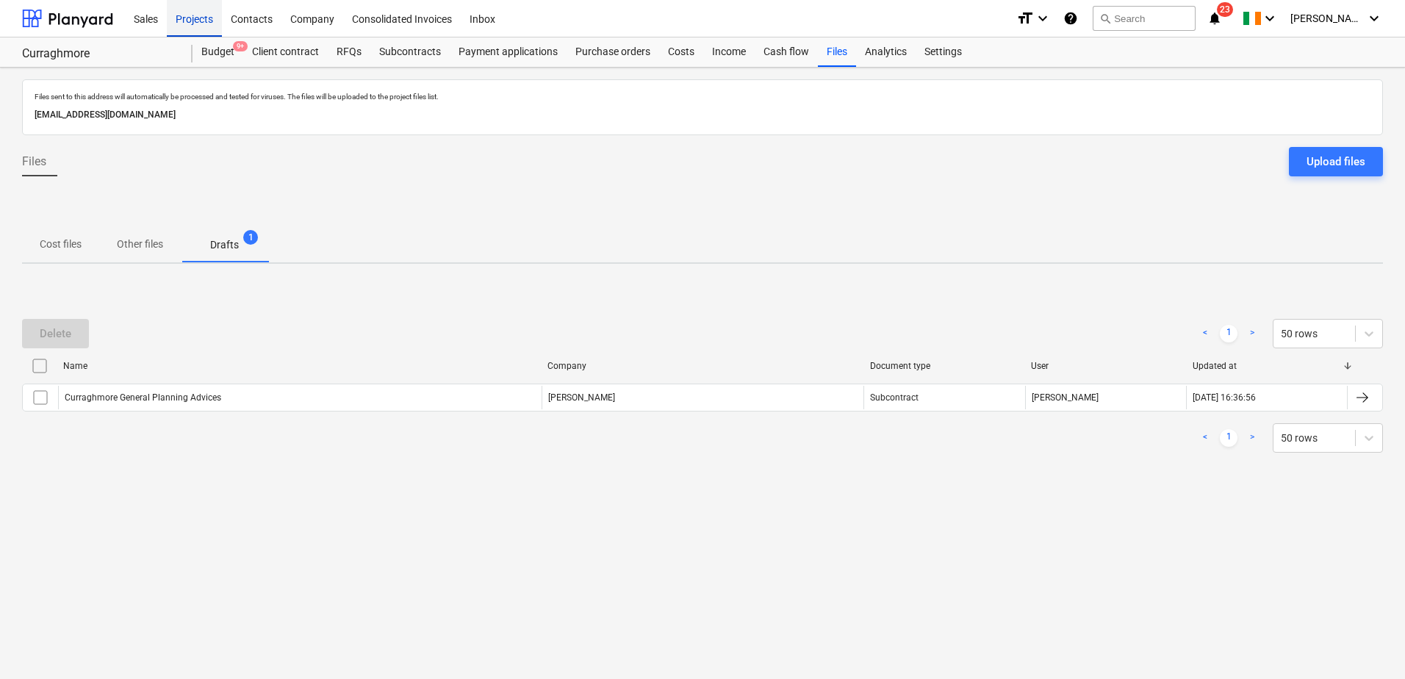
click at [187, 12] on div "Projects" at bounding box center [194, 17] width 55 height 37
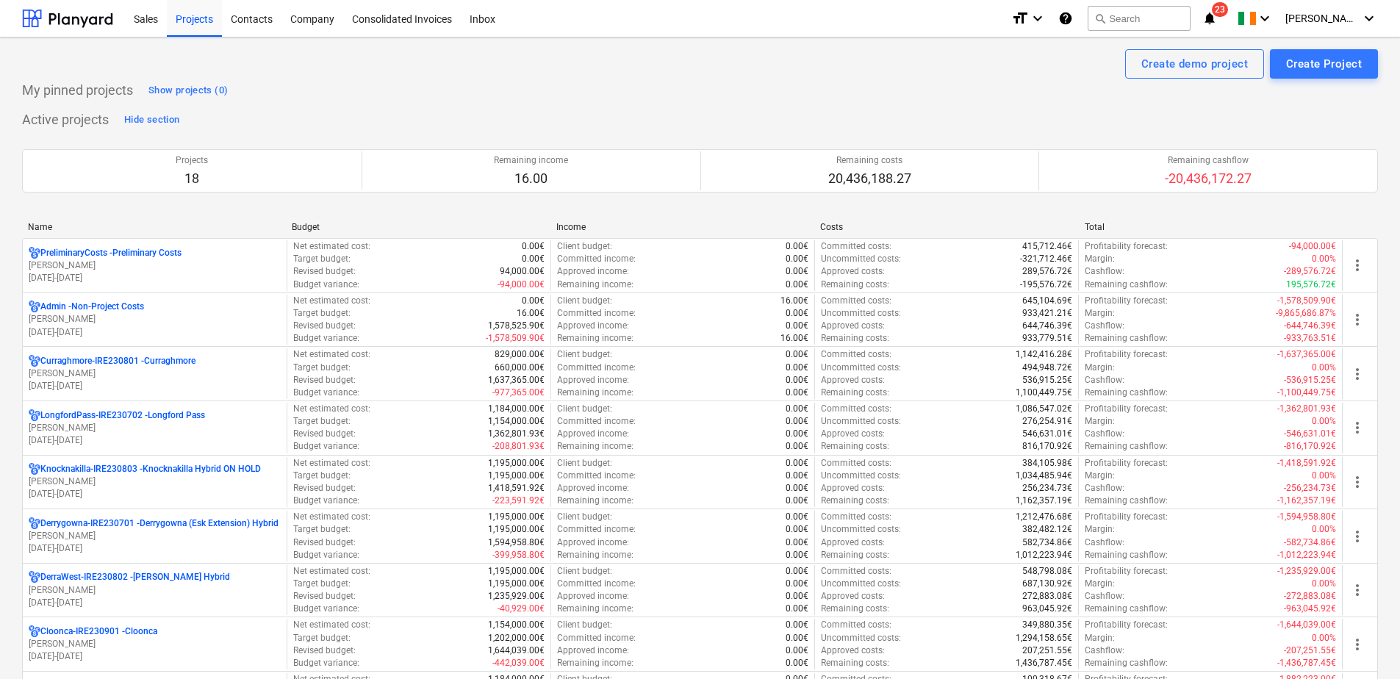
click at [93, 533] on p "[PERSON_NAME]" at bounding box center [155, 536] width 252 height 12
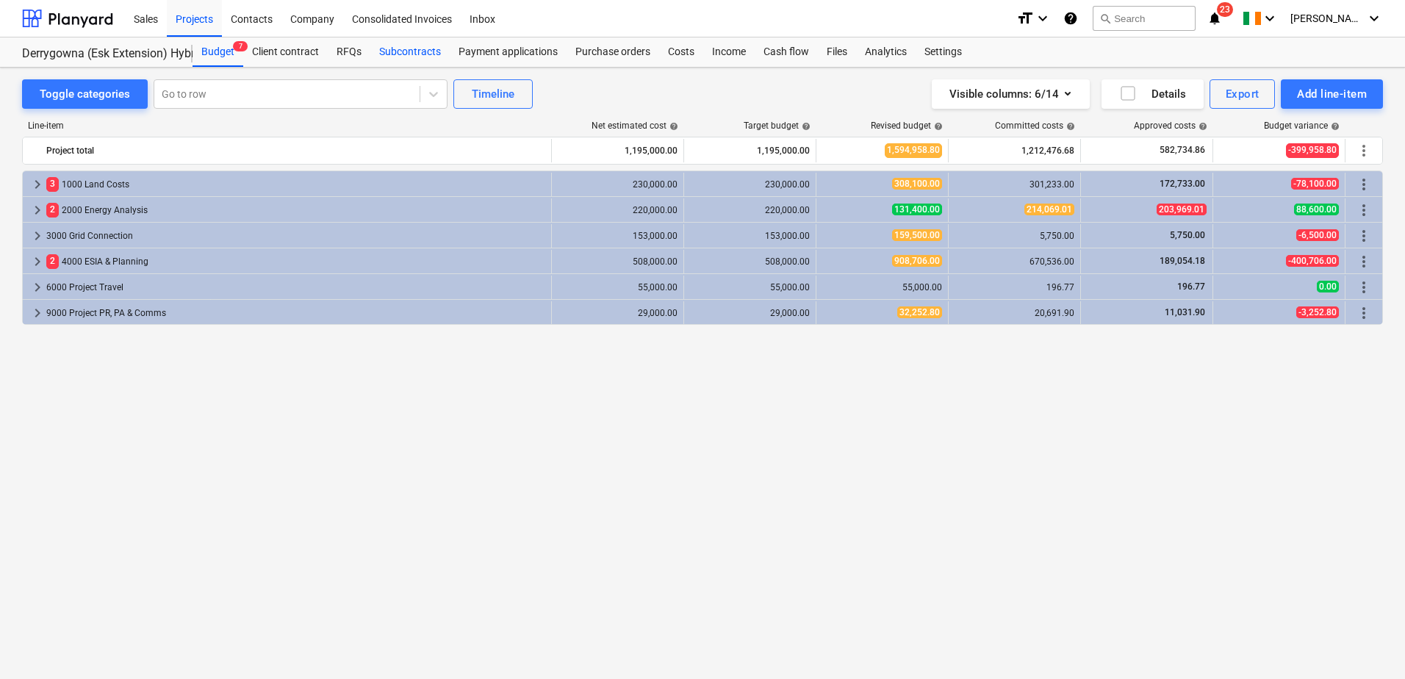
click at [401, 50] on div "Subcontracts" at bounding box center [409, 51] width 79 height 29
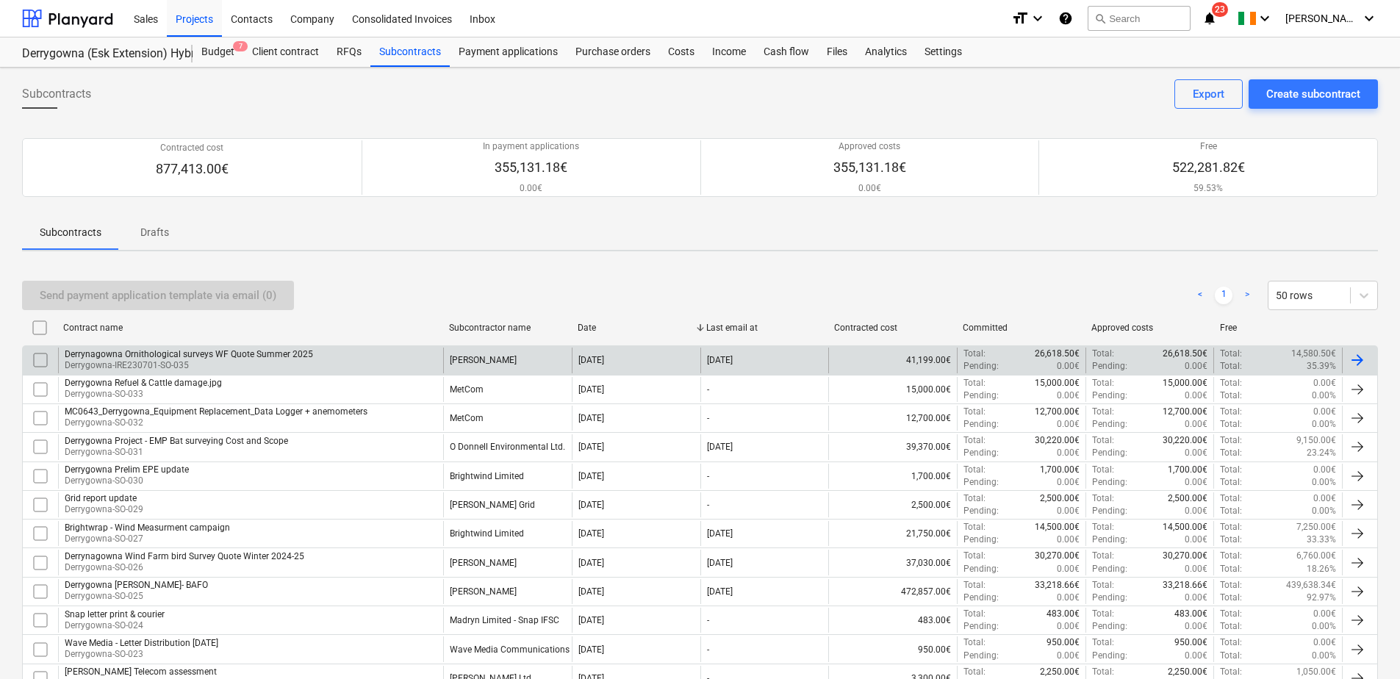
click at [214, 362] on p "Derrygowna-IRE230701-SO-035" at bounding box center [189, 365] width 248 height 12
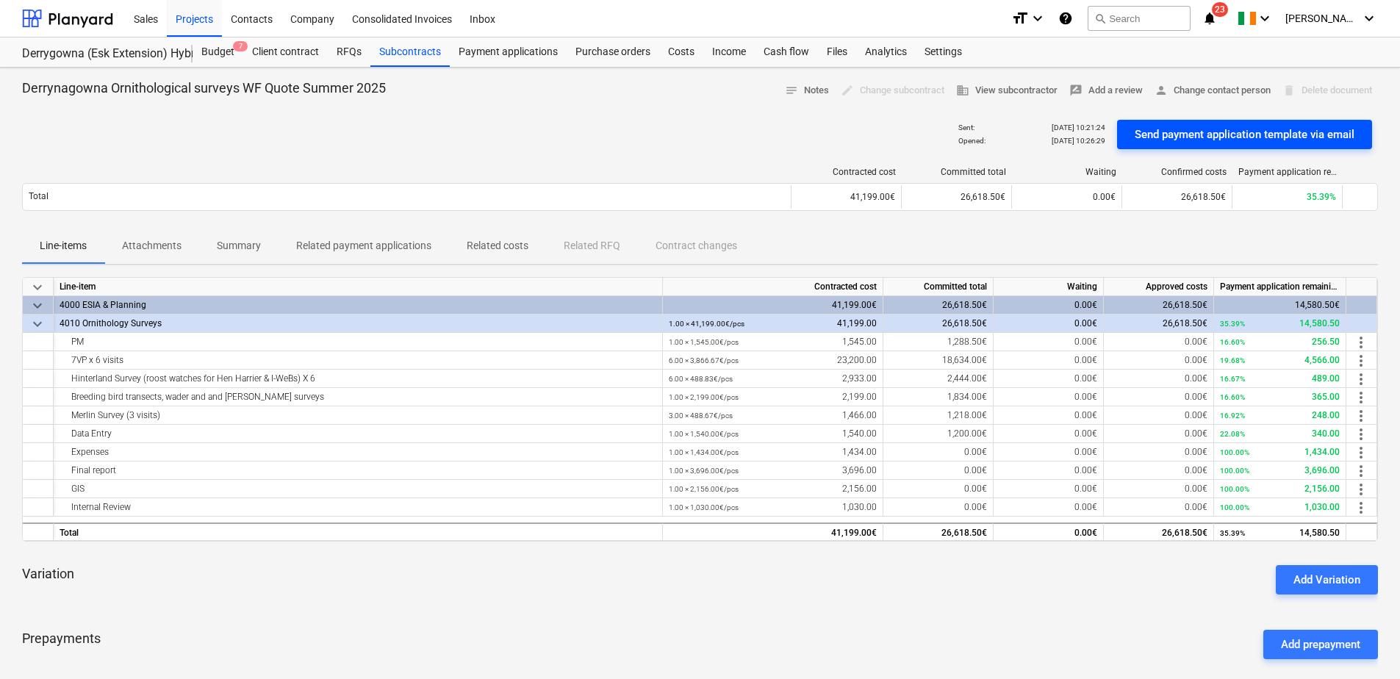
click at [1210, 137] on div "Send payment application template via email" at bounding box center [1244, 134] width 220 height 19
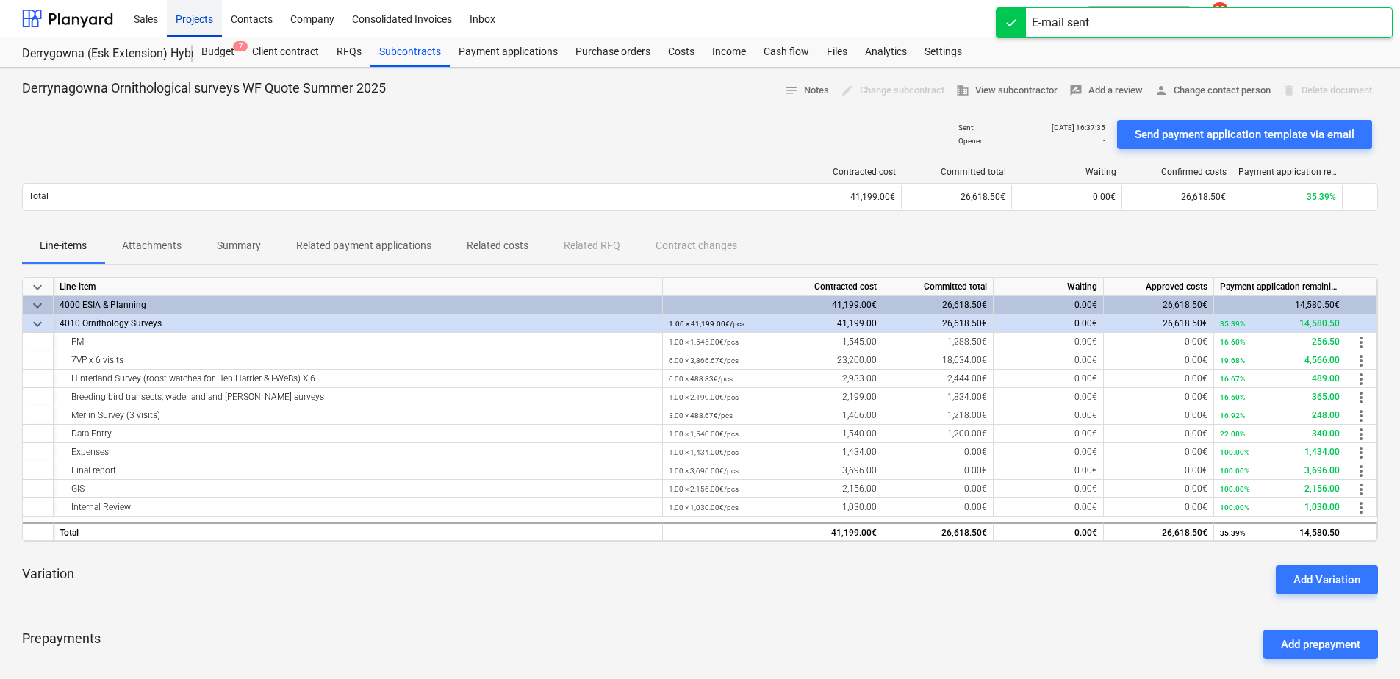
click at [192, 20] on div "Projects" at bounding box center [194, 17] width 55 height 37
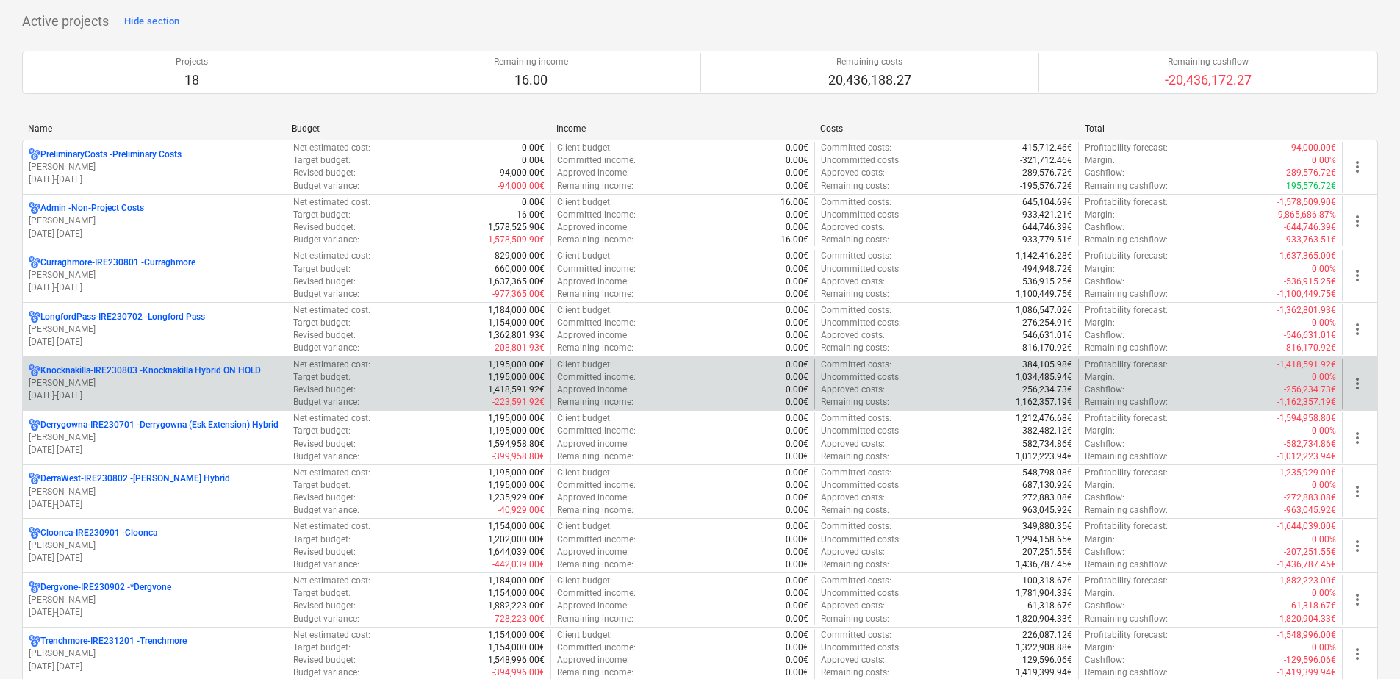
scroll to position [73, 0]
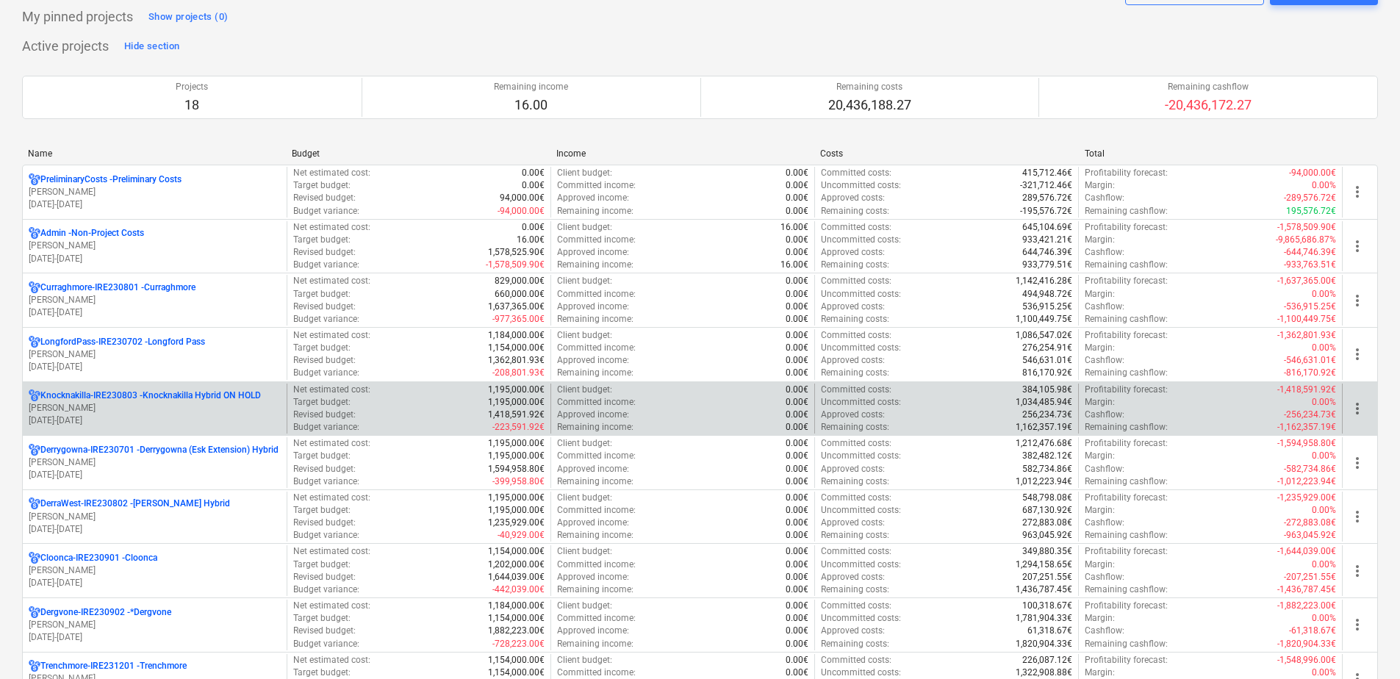
click at [158, 396] on p "Knocknakilla-IRE230803 - Knocknakilla Hybrid ON HOLD" at bounding box center [150, 395] width 220 height 12
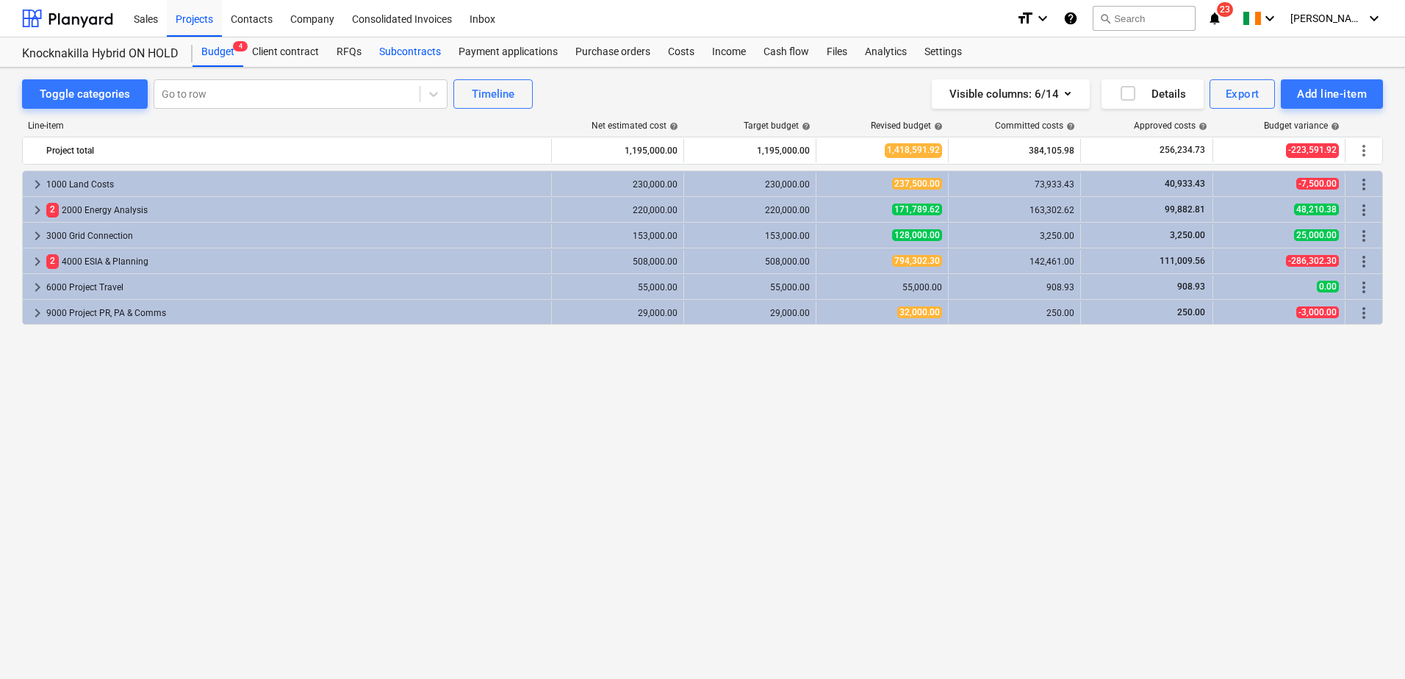
click at [406, 48] on div "Subcontracts" at bounding box center [409, 51] width 79 height 29
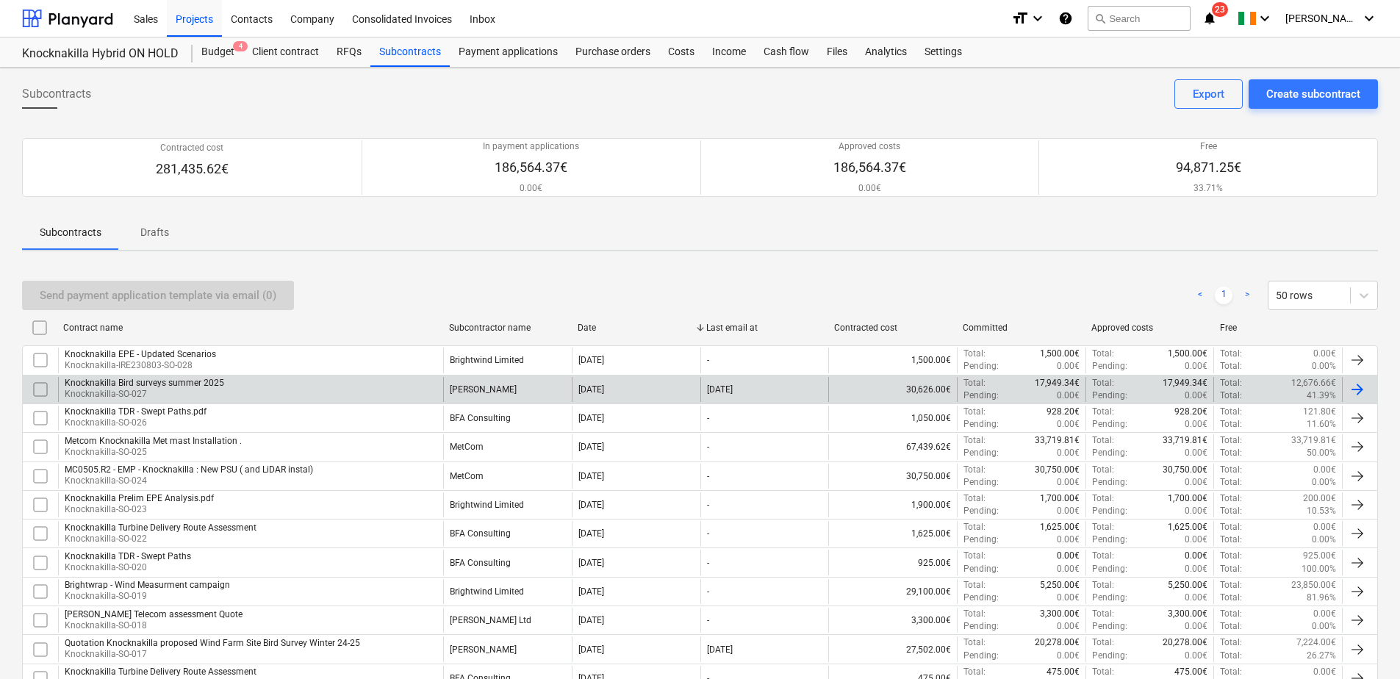
click at [151, 387] on div "Knocknakilla Bird surveys summer 2025" at bounding box center [144, 383] width 159 height 10
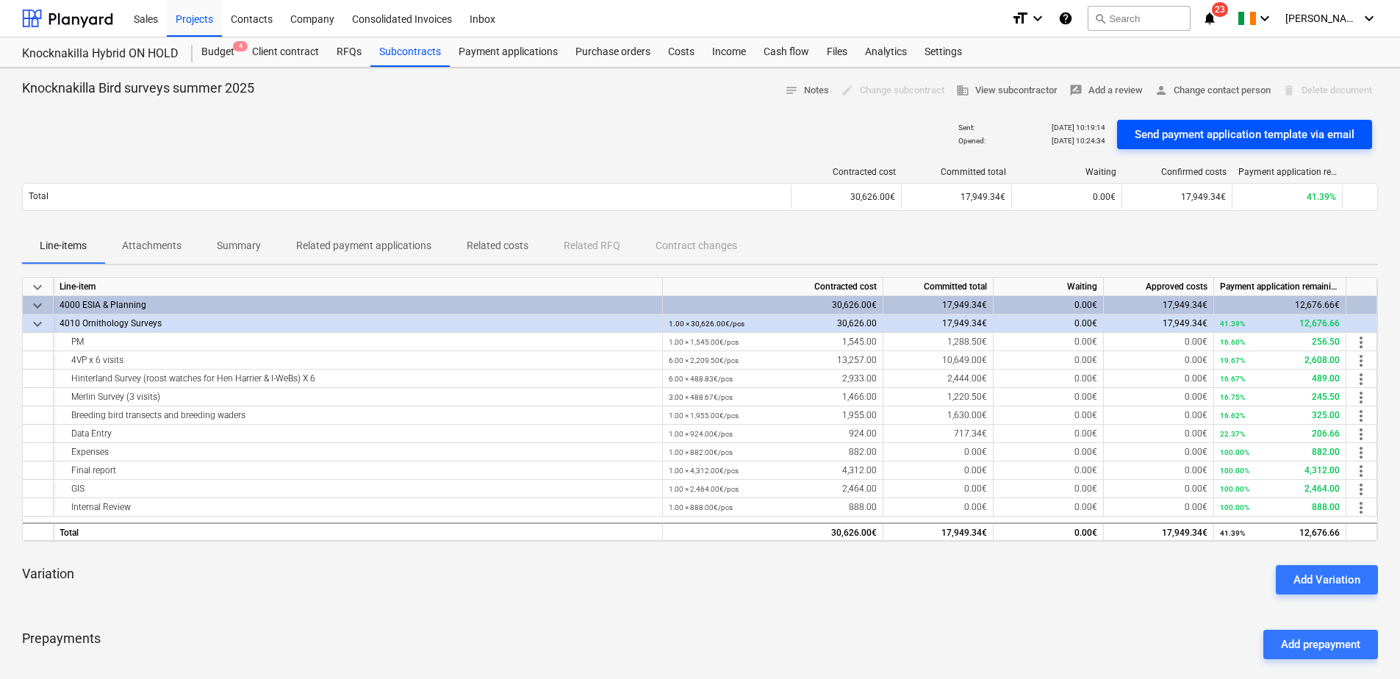
click at [1247, 137] on div "Send payment application template via email" at bounding box center [1244, 134] width 220 height 19
click at [186, 21] on div "Projects" at bounding box center [194, 17] width 55 height 37
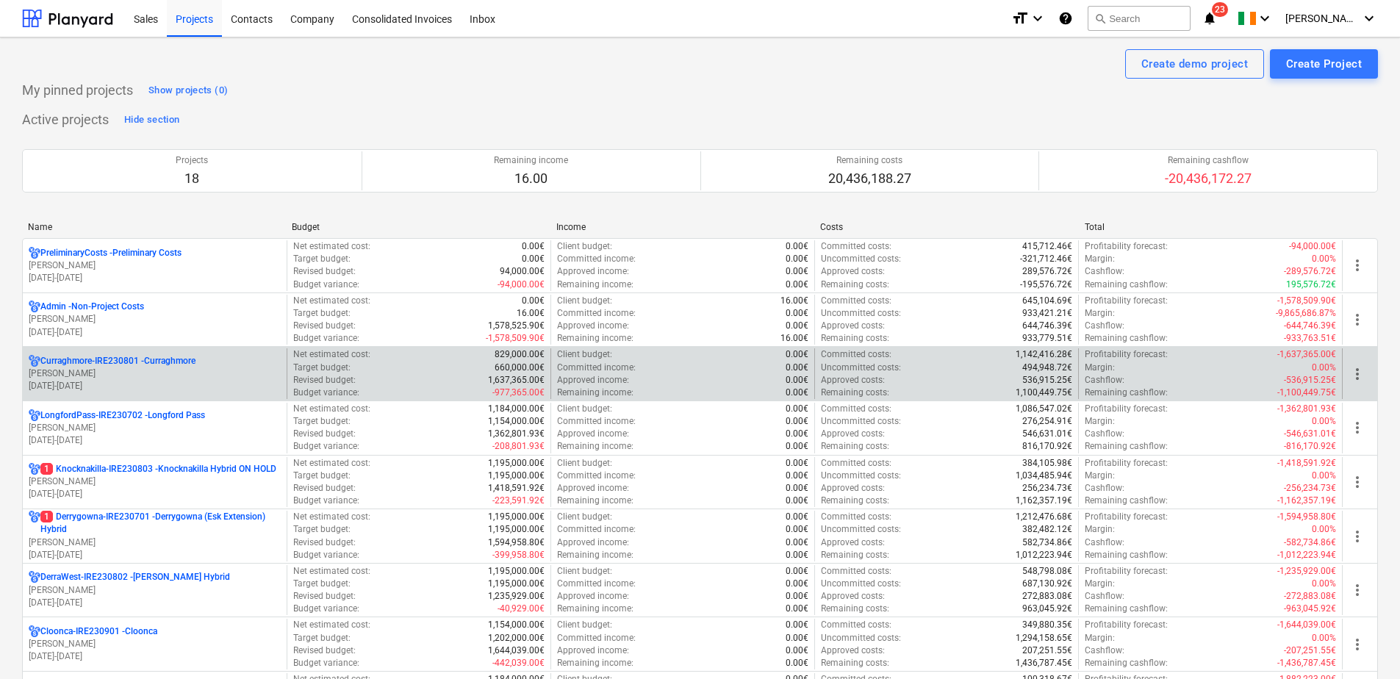
click at [101, 379] on p "[PERSON_NAME]" at bounding box center [155, 373] width 252 height 12
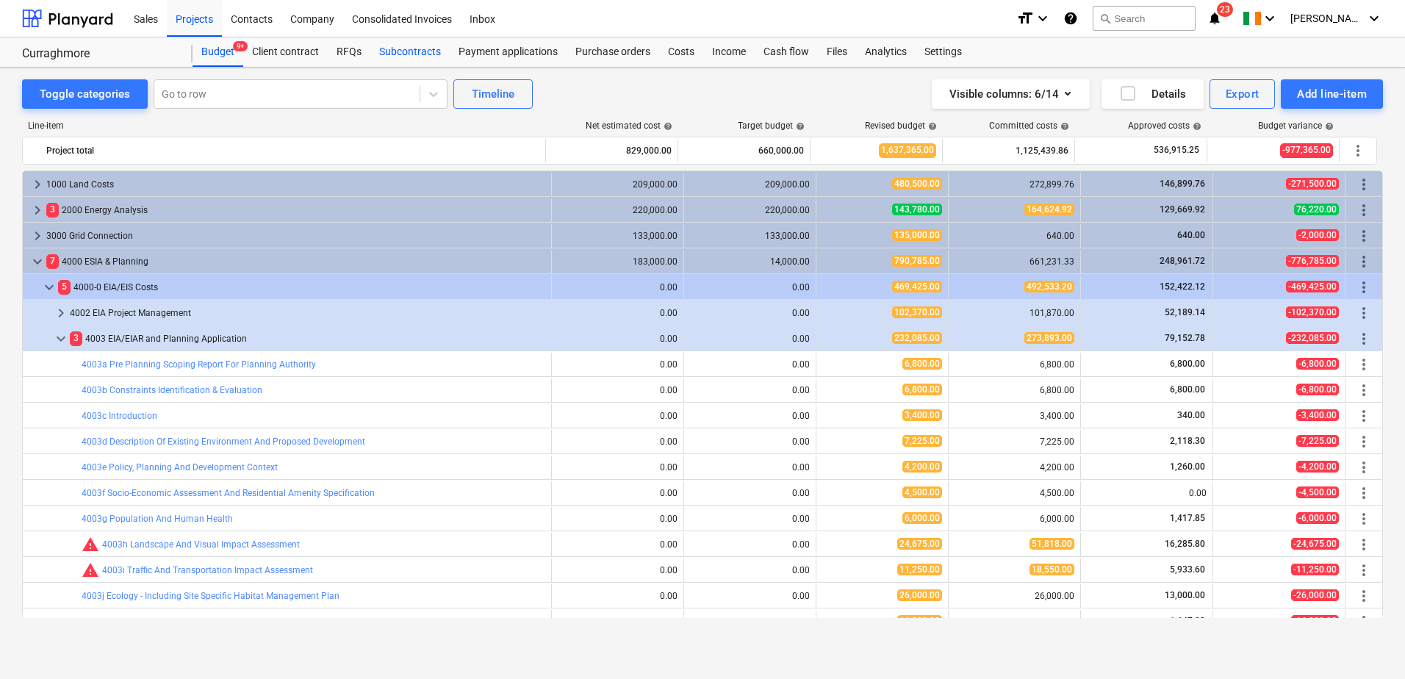
click at [411, 47] on div "Subcontracts" at bounding box center [409, 51] width 79 height 29
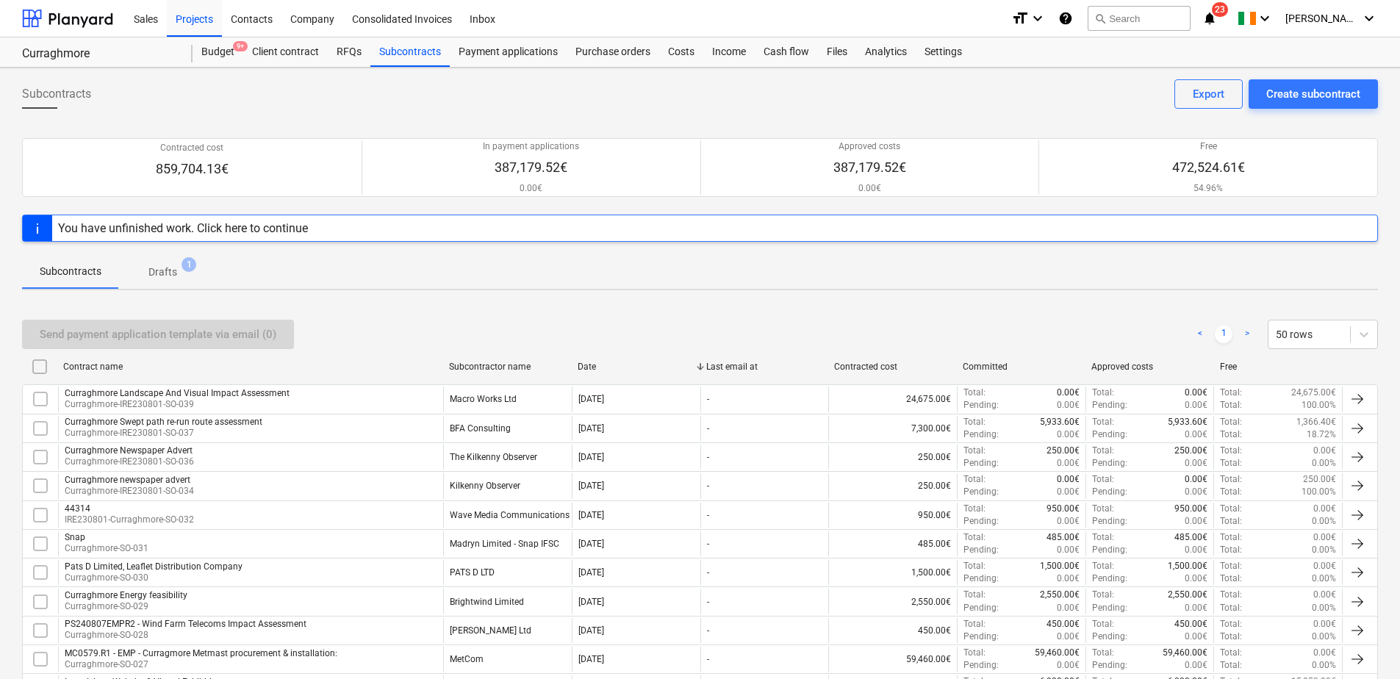
click at [181, 278] on span "Drafts 1" at bounding box center [163, 271] width 52 height 15
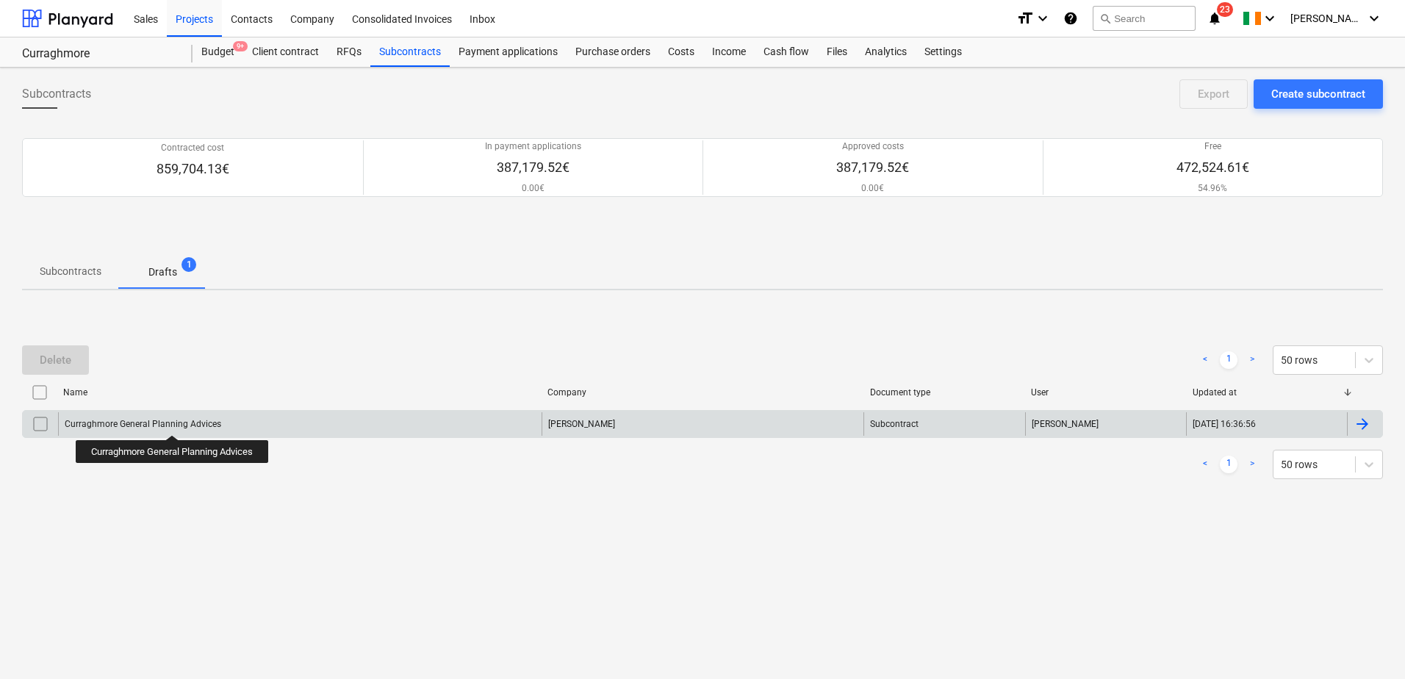
click at [174, 422] on div "Curraghmore General Planning Advices" at bounding box center [143, 424] width 156 height 10
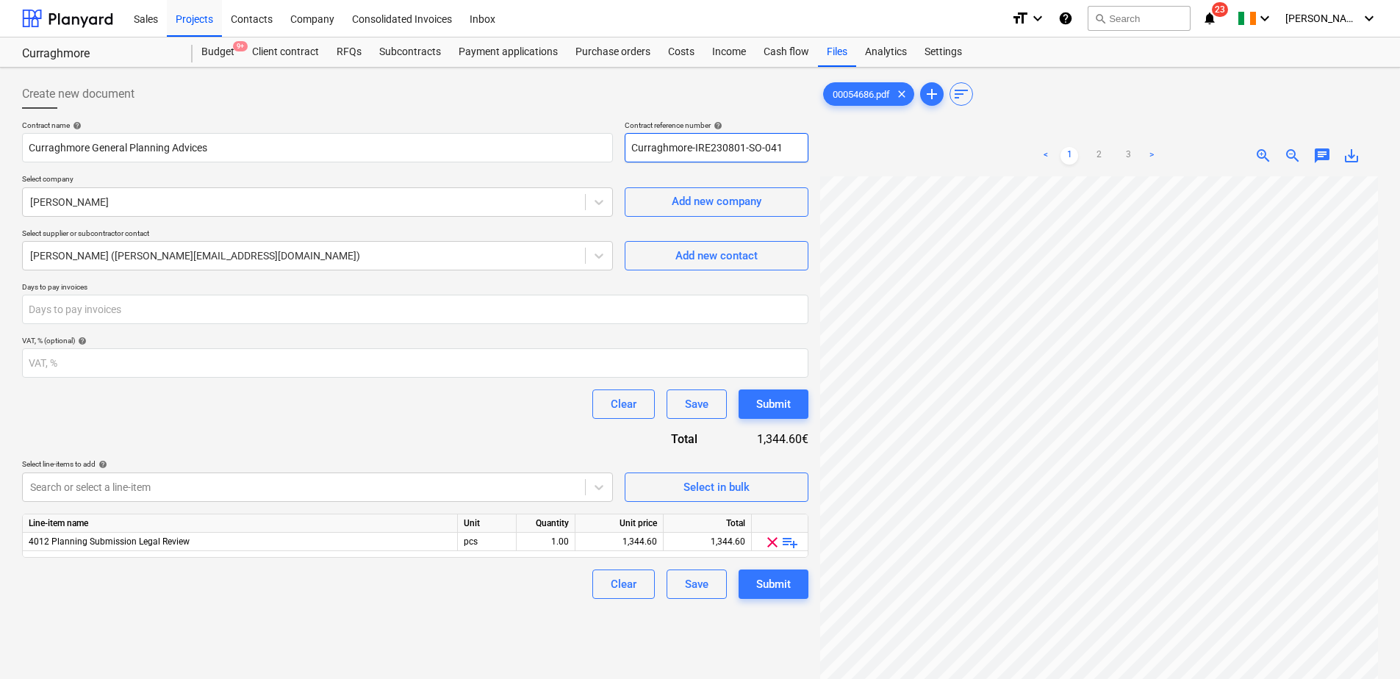
drag, startPoint x: 789, startPoint y: 149, endPoint x: 619, endPoint y: 143, distance: 169.8
click at [619, 143] on div "Contract name help Curraghmore General Planning Advices Contract reference numb…" at bounding box center [415, 141] width 786 height 42
click at [575, 83] on div "Create new document" at bounding box center [415, 93] width 786 height 29
click at [769, 408] on div "Submit" at bounding box center [773, 404] width 35 height 19
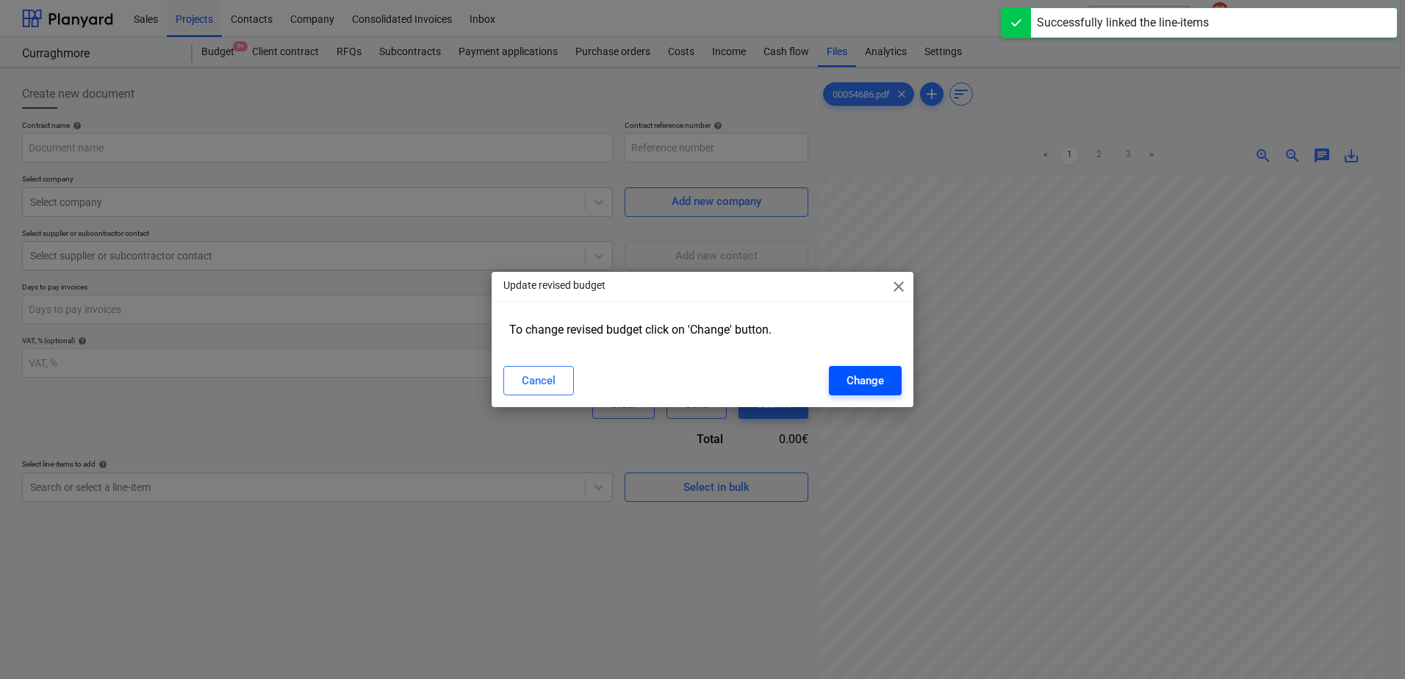
click at [851, 388] on div "Change" at bounding box center [864, 380] width 37 height 19
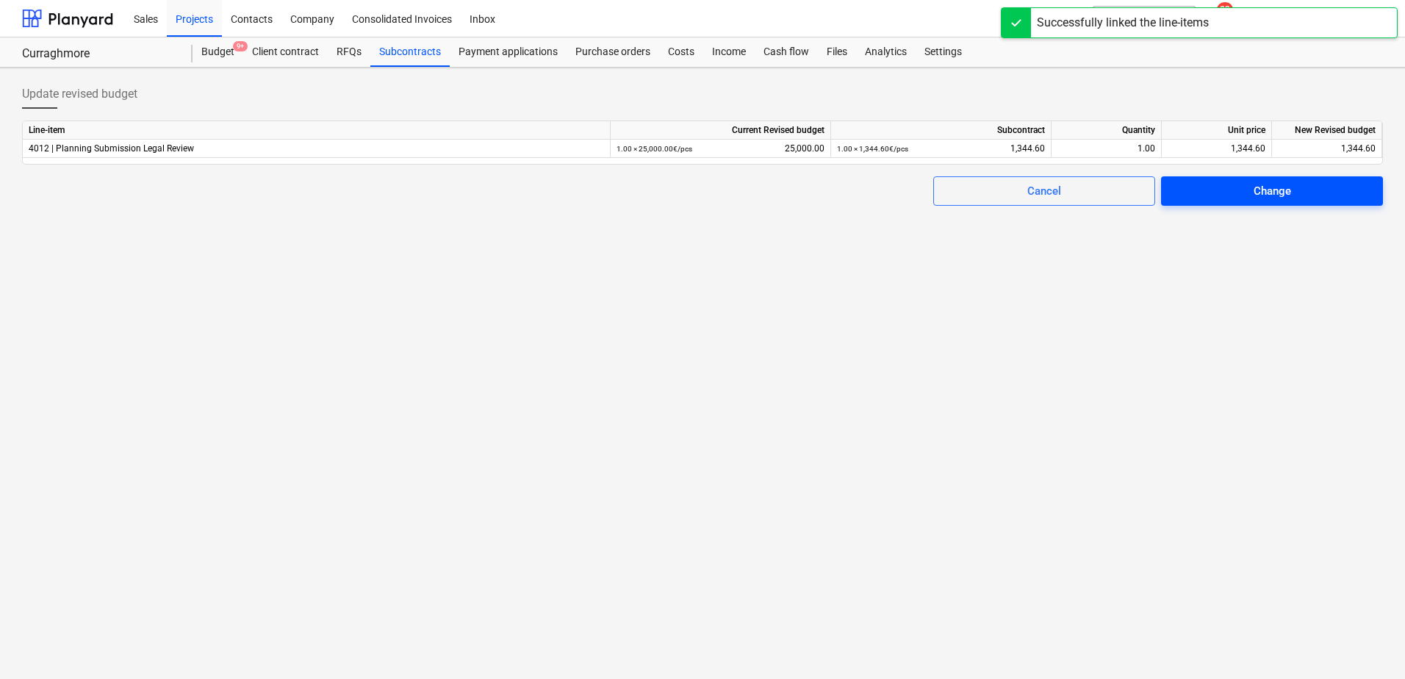
click at [1222, 199] on span "Change" at bounding box center [1271, 190] width 187 height 19
